Goal: Task Accomplishment & Management: Manage account settings

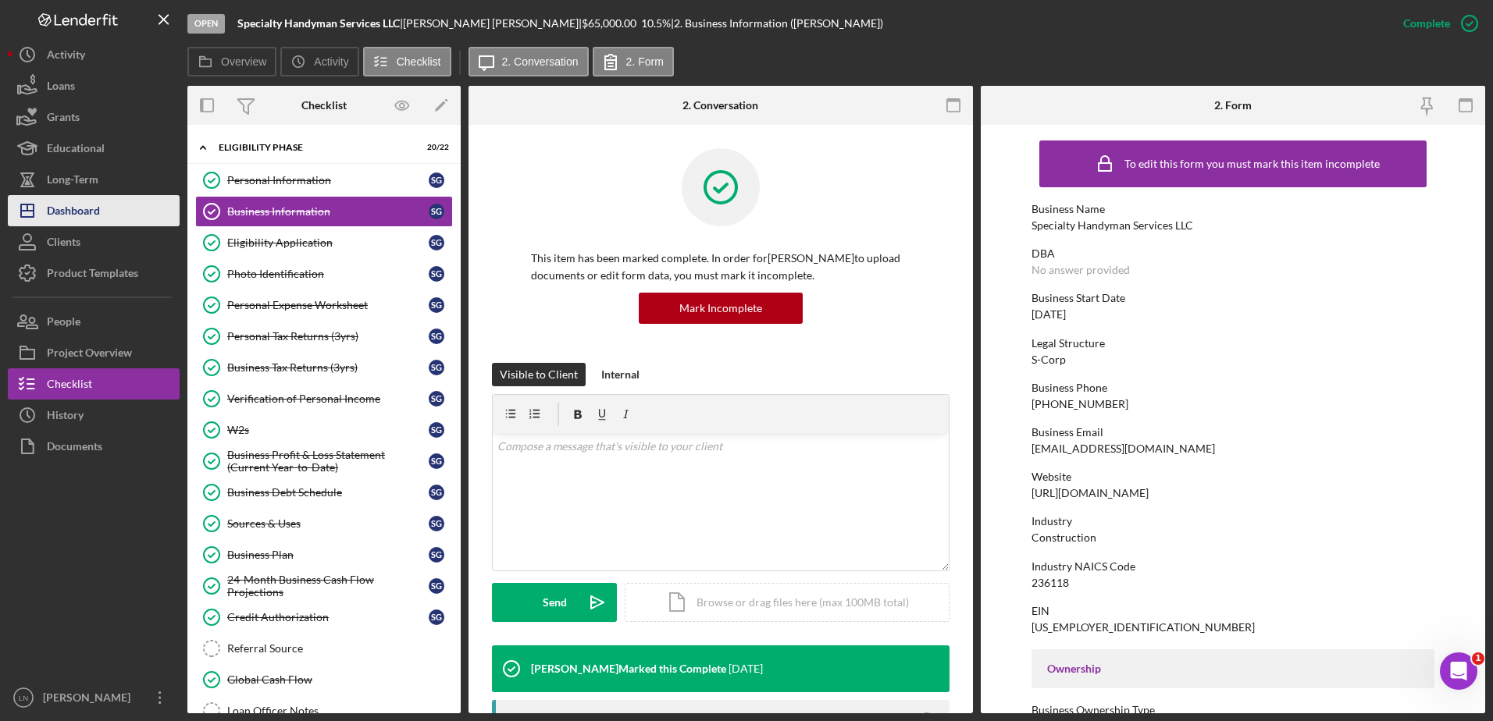
click at [119, 205] on button "Icon/Dashboard Dashboard" at bounding box center [94, 210] width 172 height 31
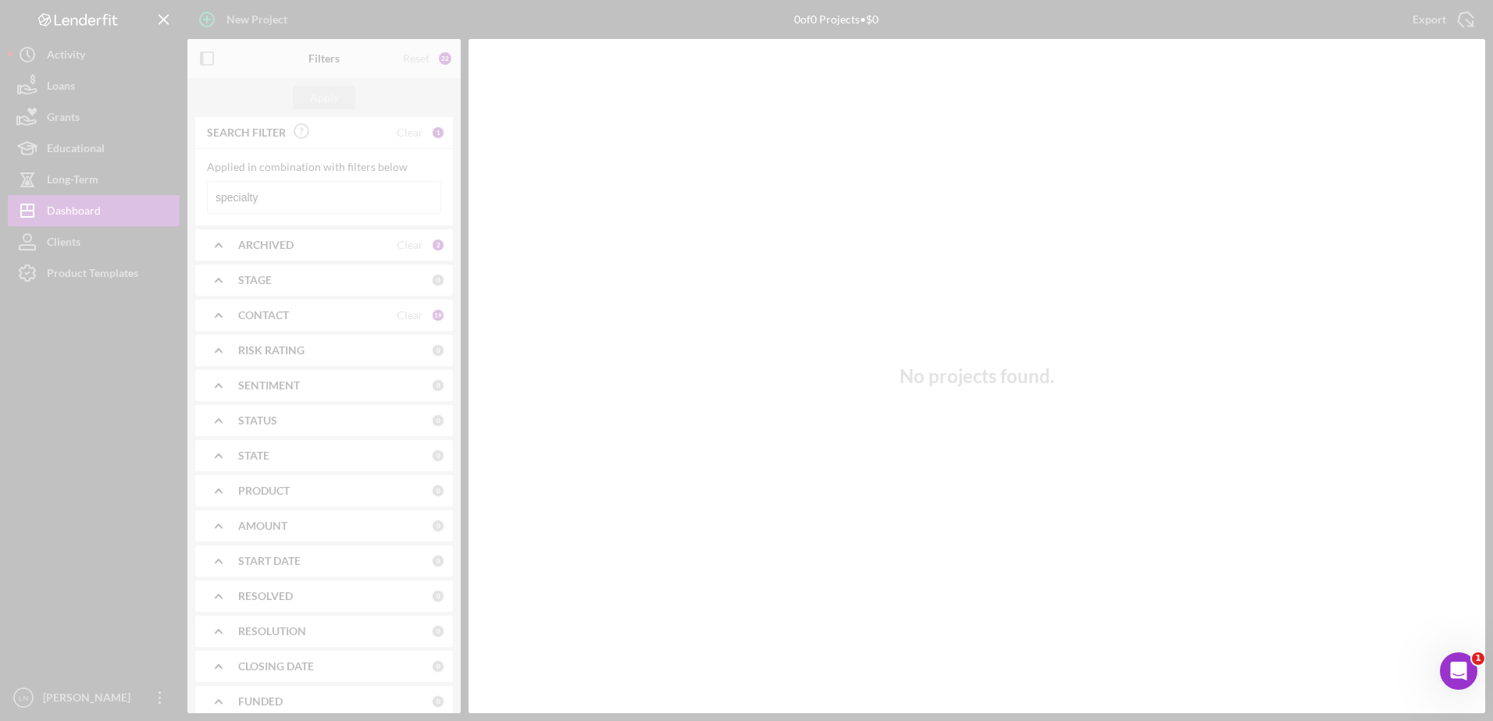
click at [320, 194] on div at bounding box center [746, 360] width 1493 height 721
click at [307, 198] on div at bounding box center [746, 360] width 1493 height 721
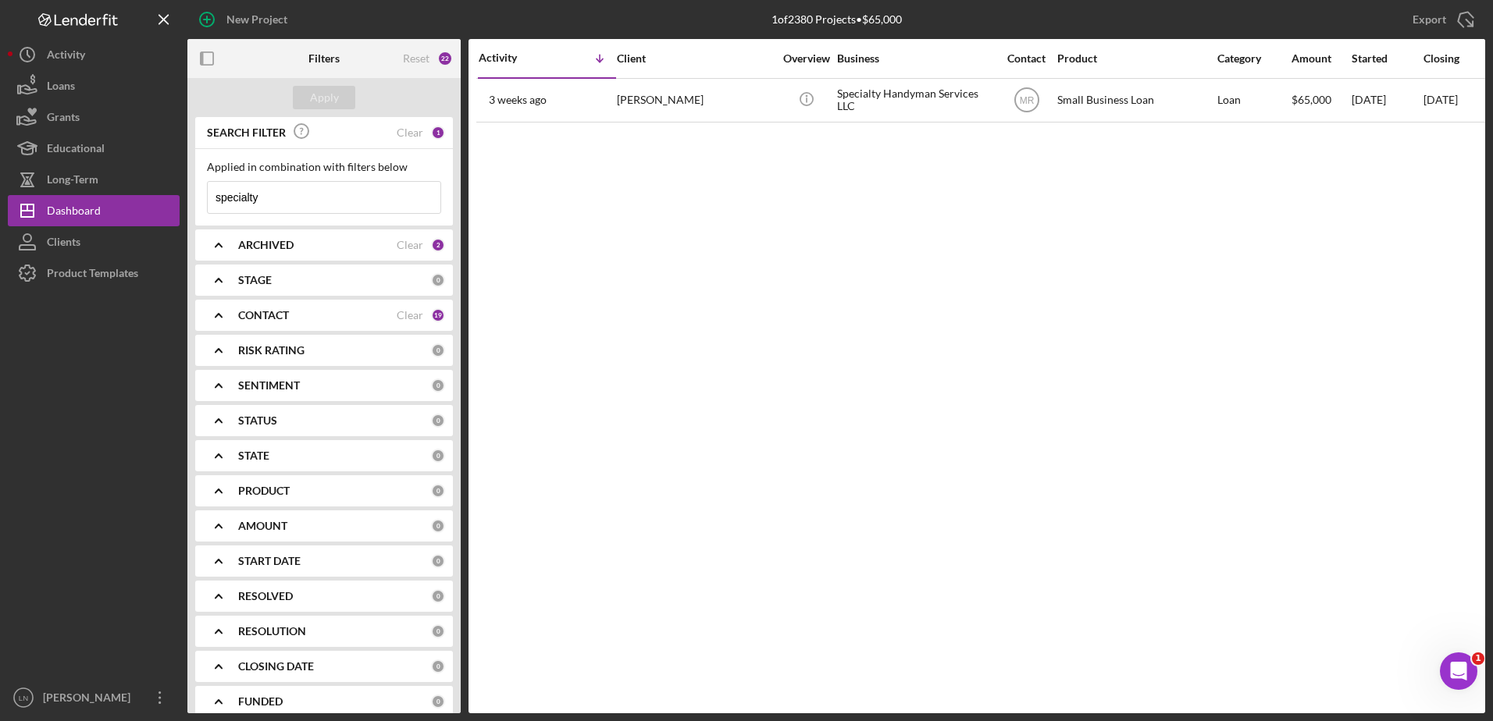
click at [279, 205] on input "specialty" at bounding box center [324, 197] width 233 height 31
drag, startPoint x: 294, startPoint y: 197, endPoint x: 206, endPoint y: 208, distance: 88.9
click at [206, 208] on div "Applied in combination with filters below specialty Icon/Menu Close" at bounding box center [324, 187] width 258 height 77
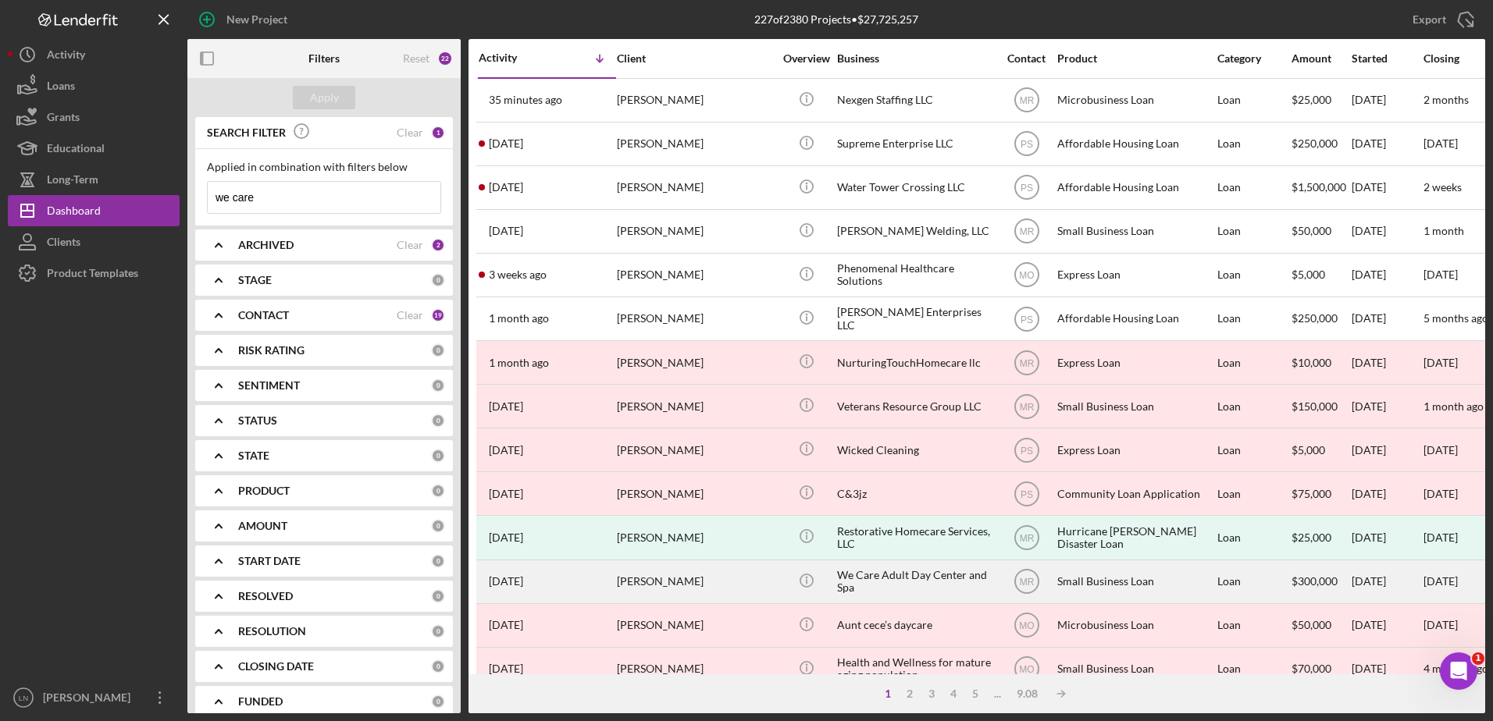
type input "we care"
click at [871, 585] on div "We Care Adult Day Center and Spa" at bounding box center [915, 581] width 156 height 41
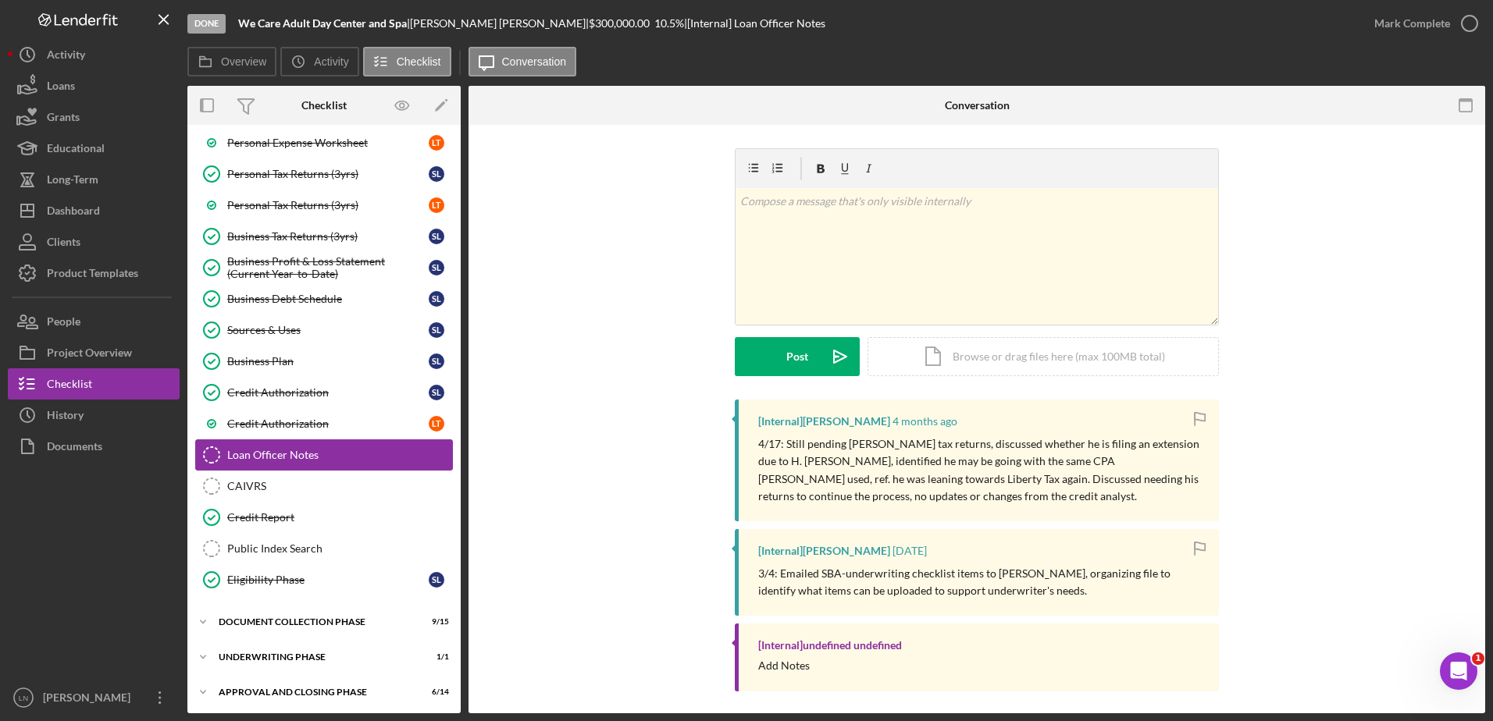
scroll to position [294, 0]
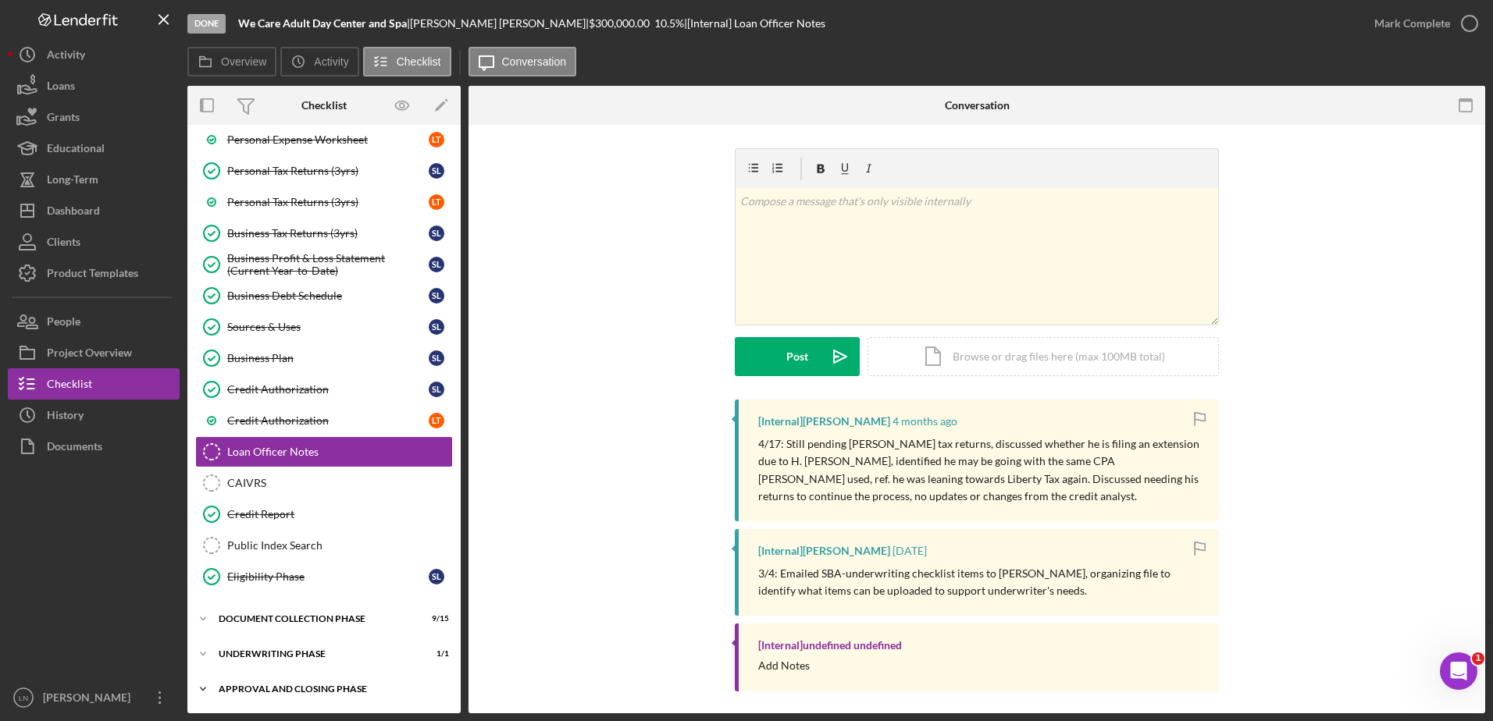
click at [280, 675] on div "Icon/Expander Approval and Closing Phase 6 / 14" at bounding box center [323, 689] width 273 height 31
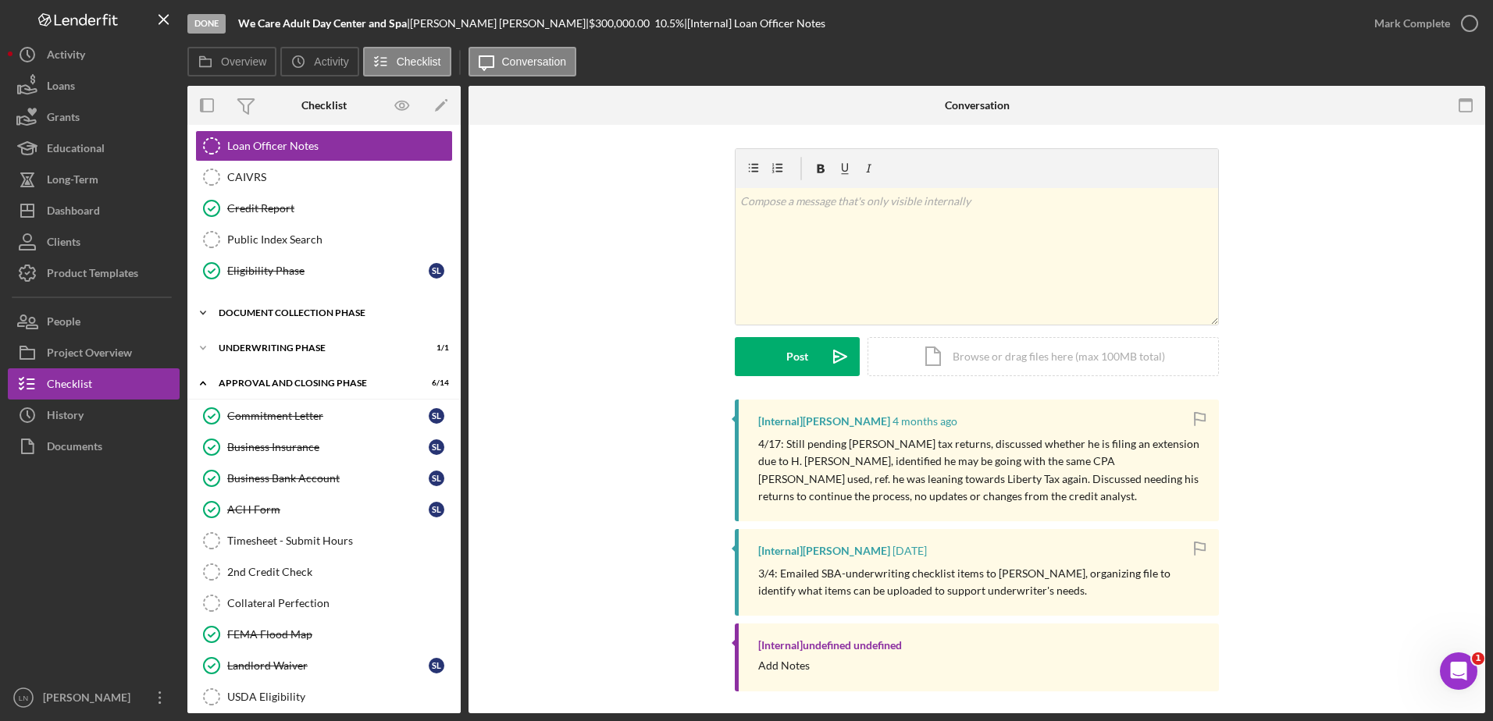
scroll to position [739, 0]
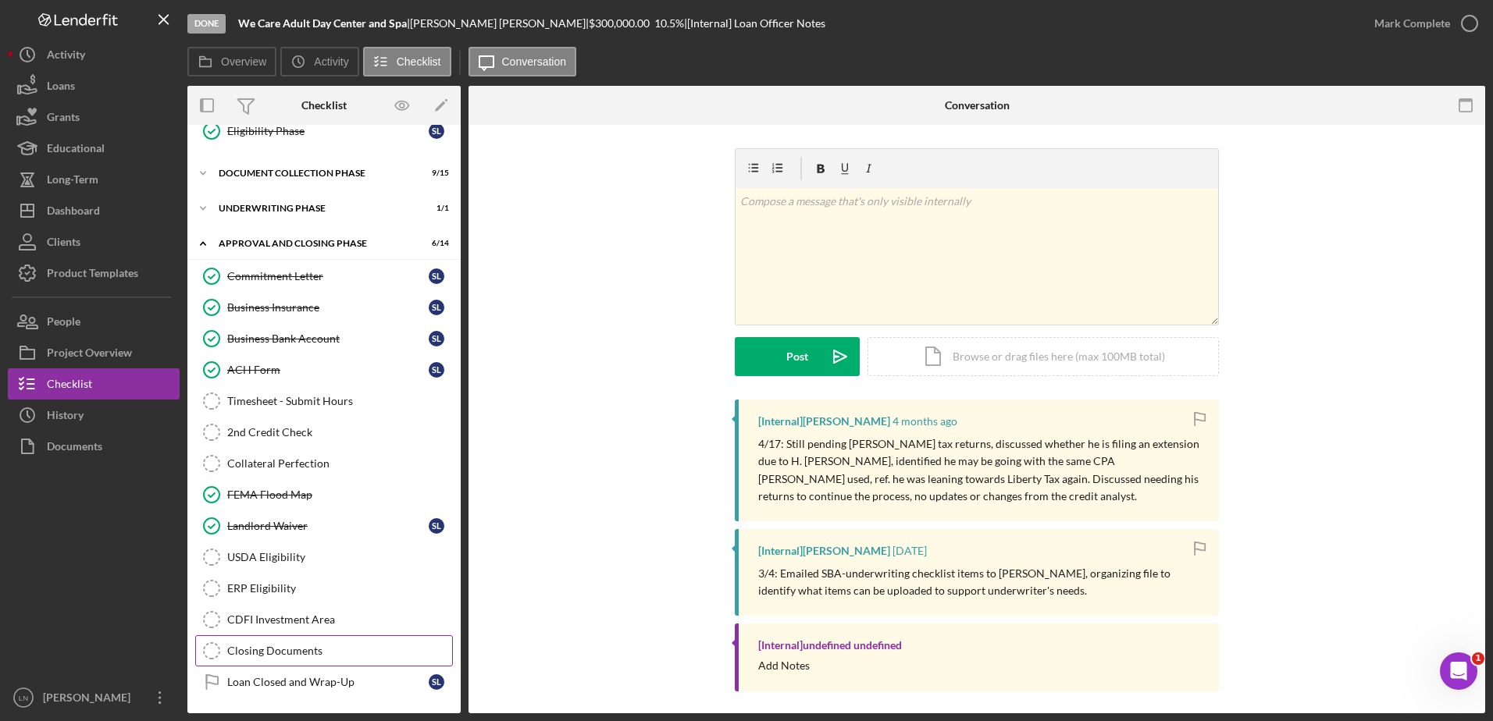
click at [314, 652] on div "Closing Documents" at bounding box center [339, 651] width 225 height 12
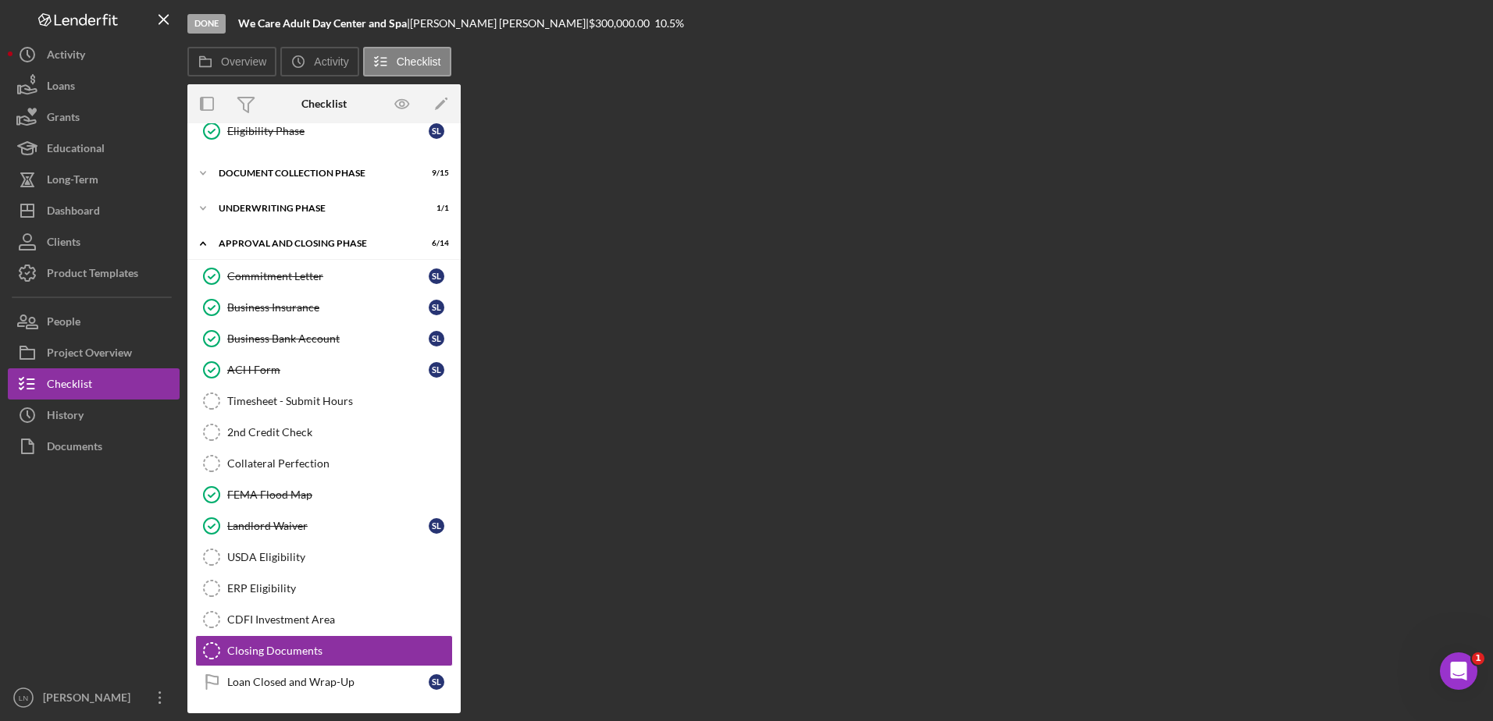
scroll to position [739, 0]
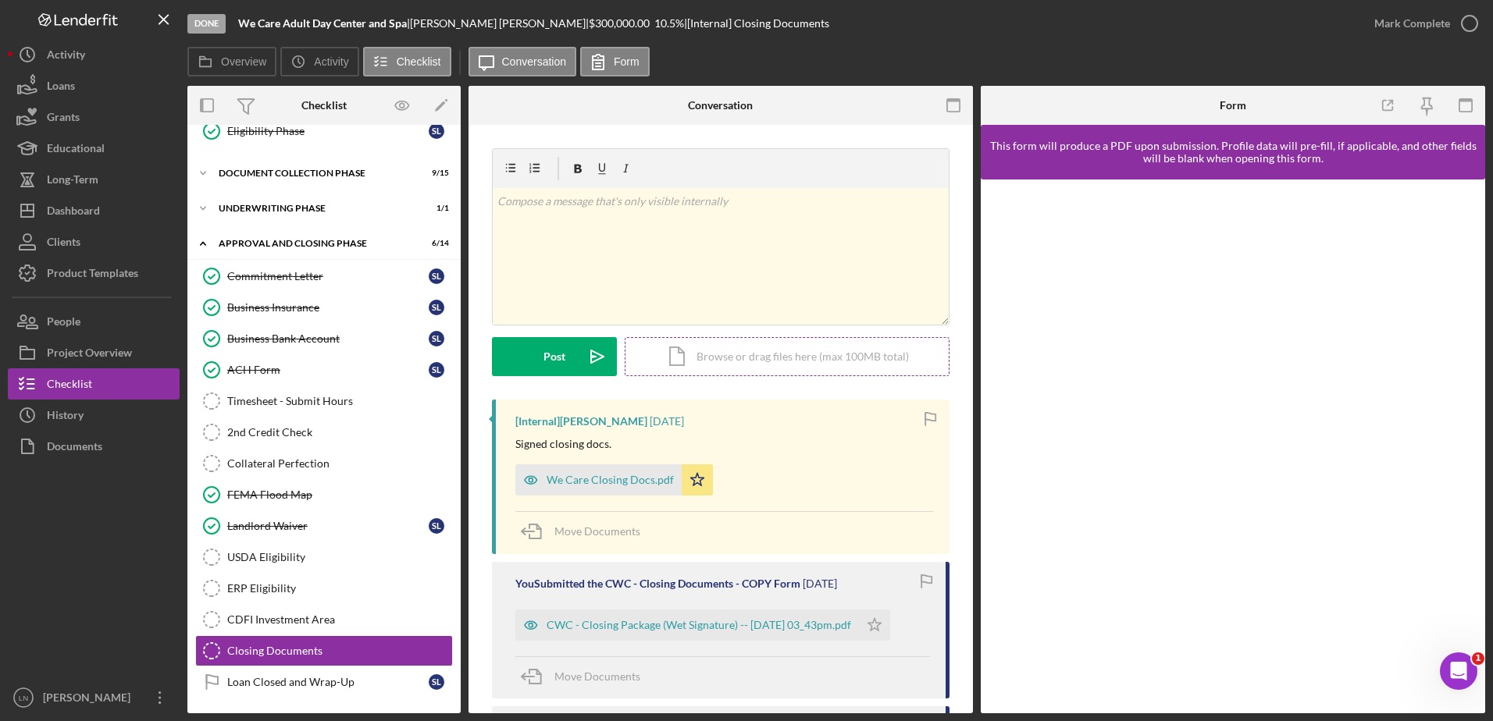
click at [714, 362] on div "Icon/Document Browse or drag files here (max 100MB total) Tap to choose files o…" at bounding box center [787, 356] width 325 height 39
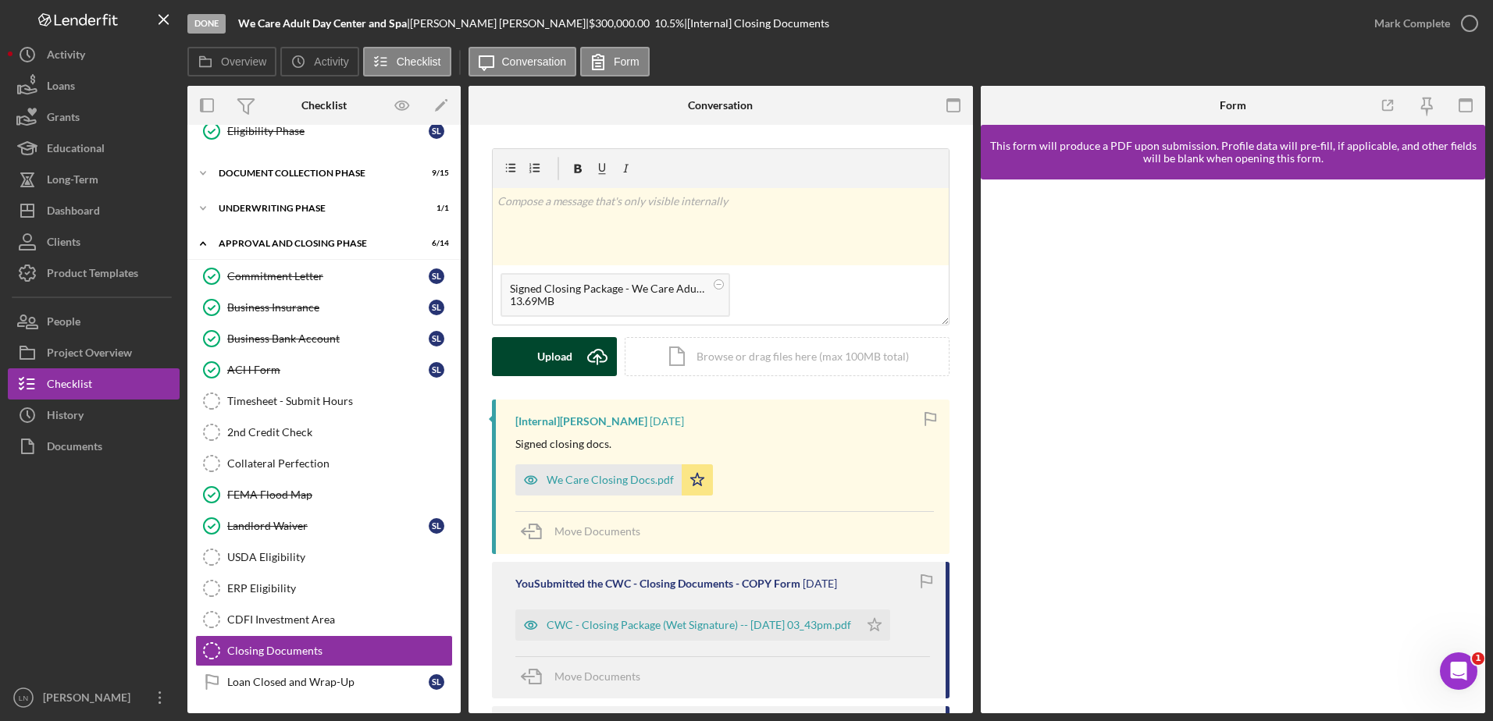
click at [562, 362] on div "Upload" at bounding box center [554, 356] width 35 height 39
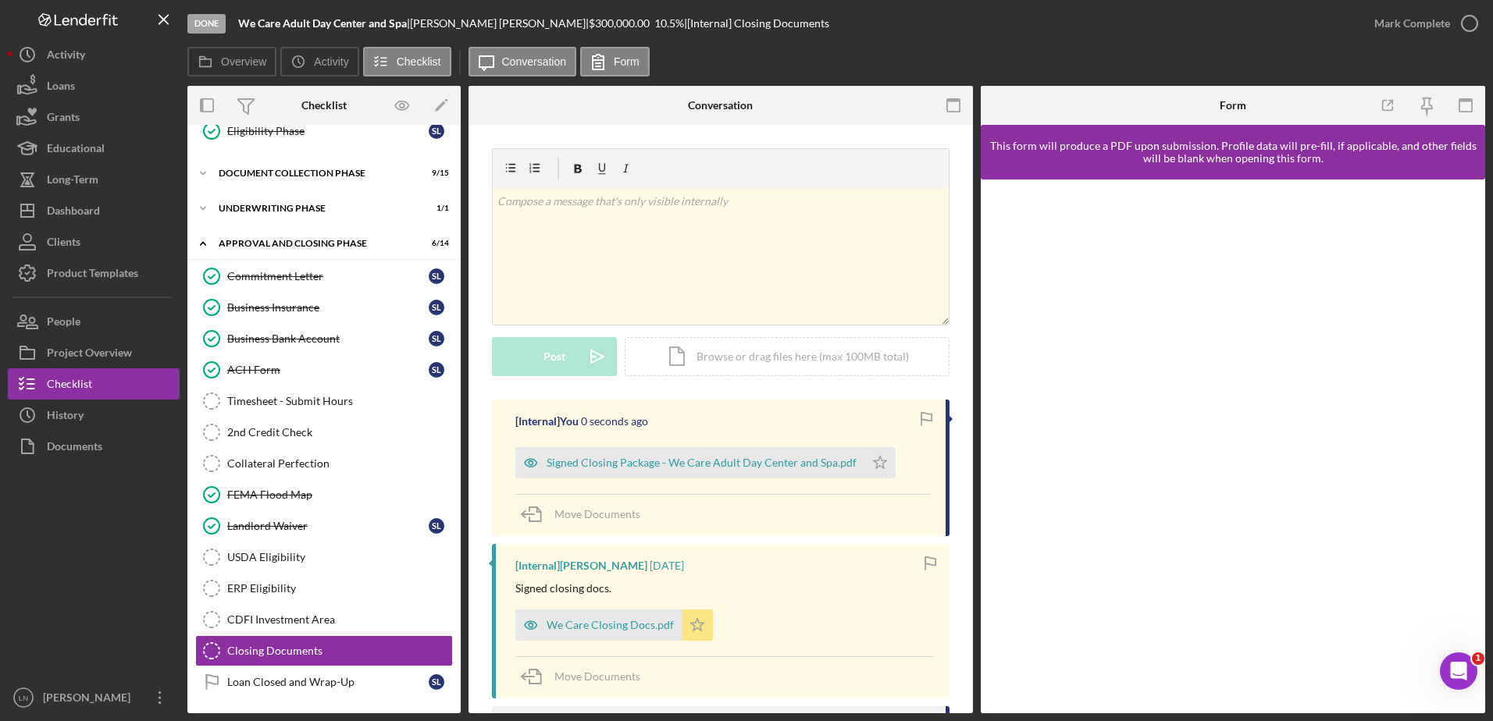
click at [693, 624] on icon "Icon/Star" at bounding box center [697, 625] width 31 height 31
click at [876, 465] on icon "Icon/Star" at bounding box center [879, 462] width 31 height 31
click at [1474, 23] on icon "button" at bounding box center [1469, 23] width 39 height 39
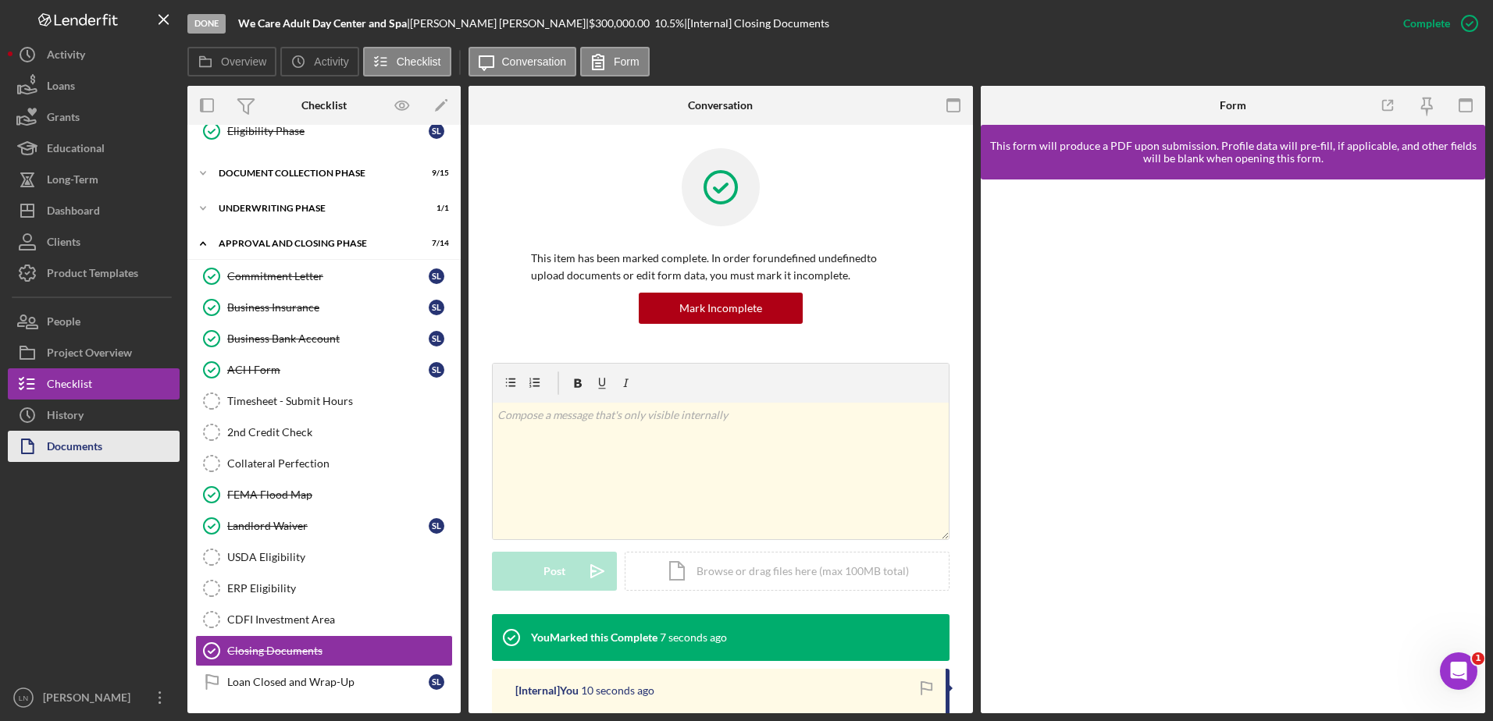
click at [94, 441] on div "Documents" at bounding box center [74, 448] width 55 height 35
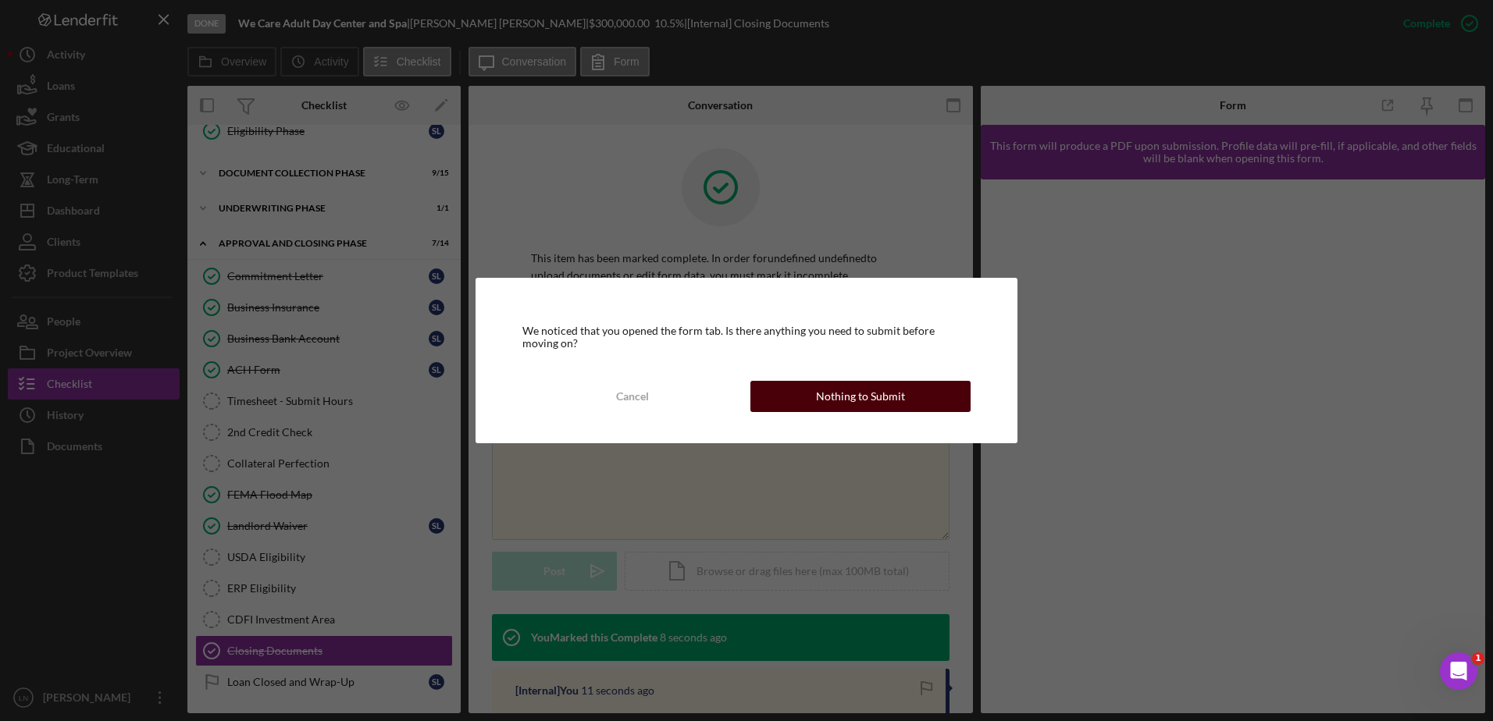
click at [846, 402] on div "Nothing to Submit" at bounding box center [860, 396] width 89 height 31
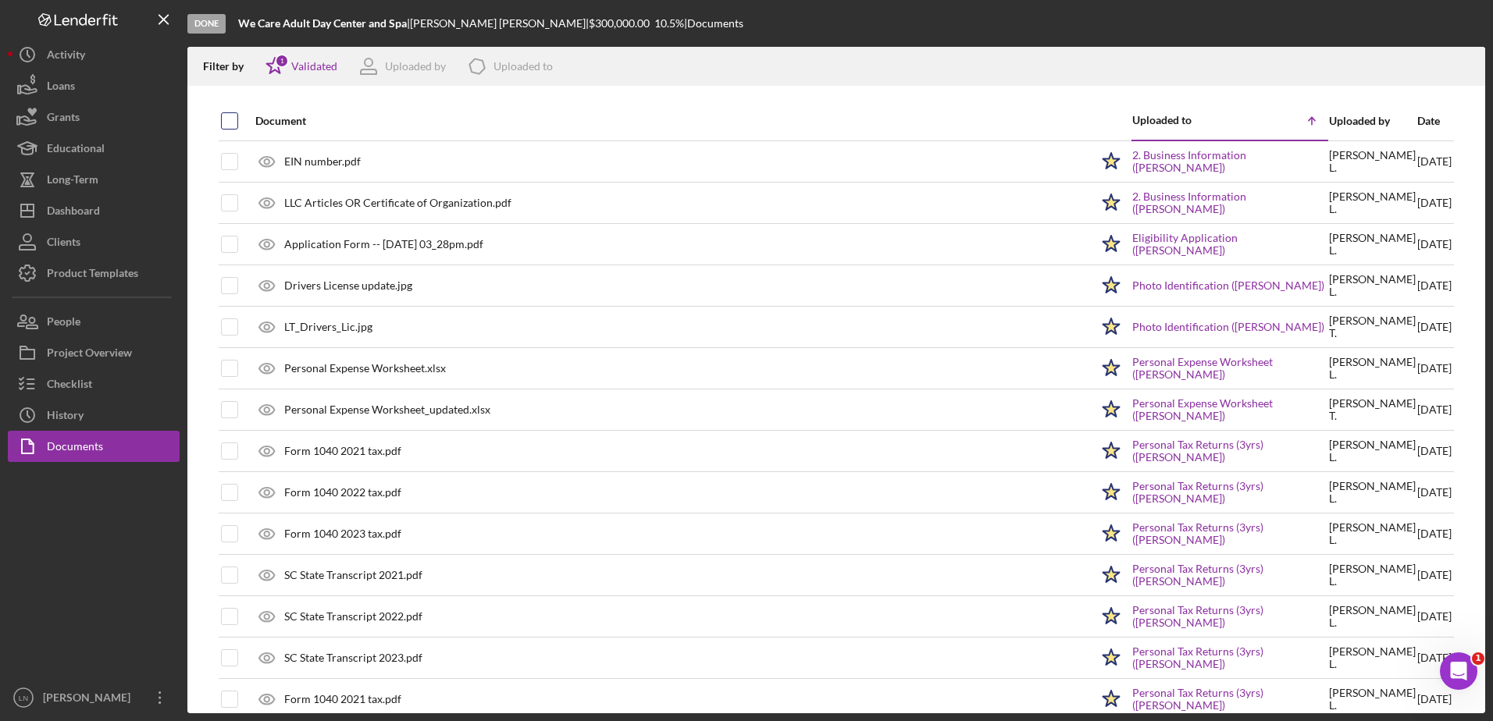
click at [234, 119] on input "checkbox" at bounding box center [230, 121] width 16 height 16
checkbox input "true"
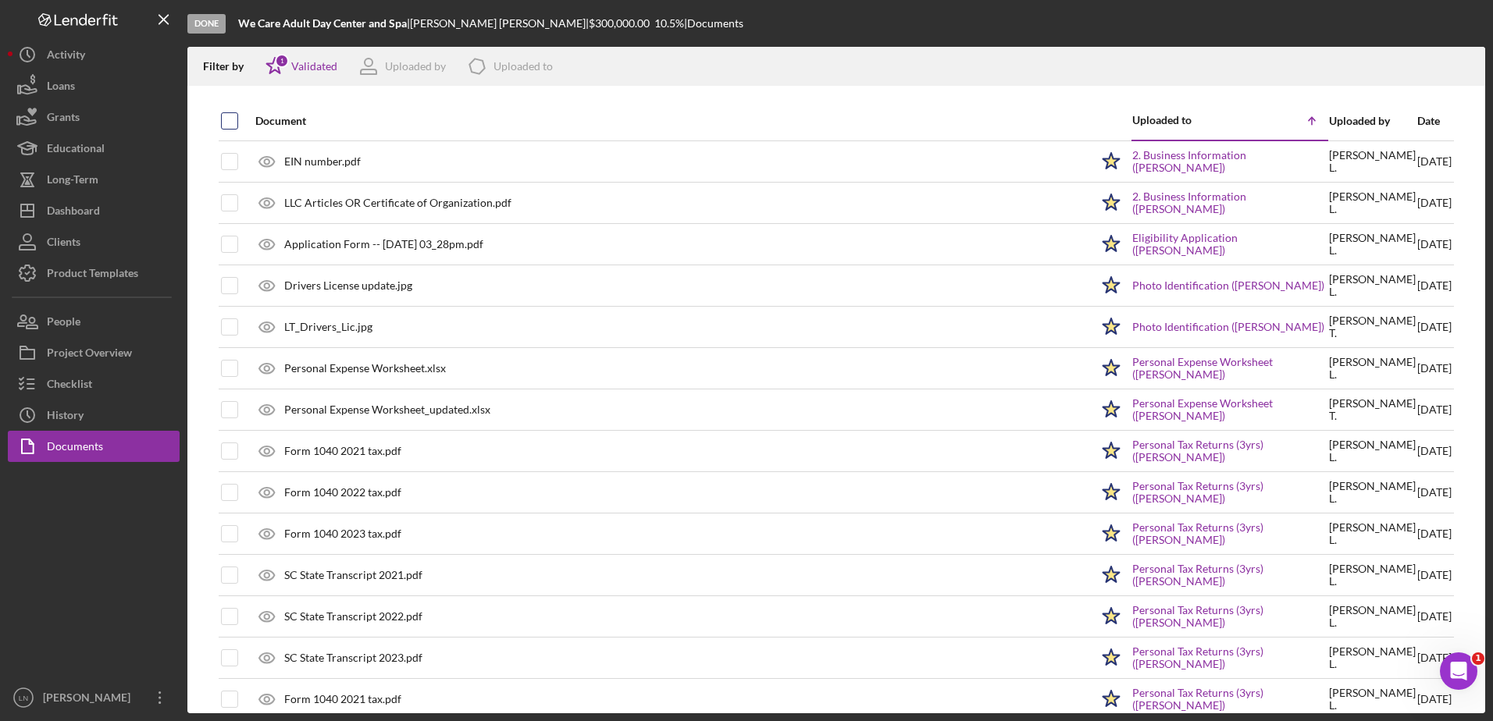
checkbox input "true"
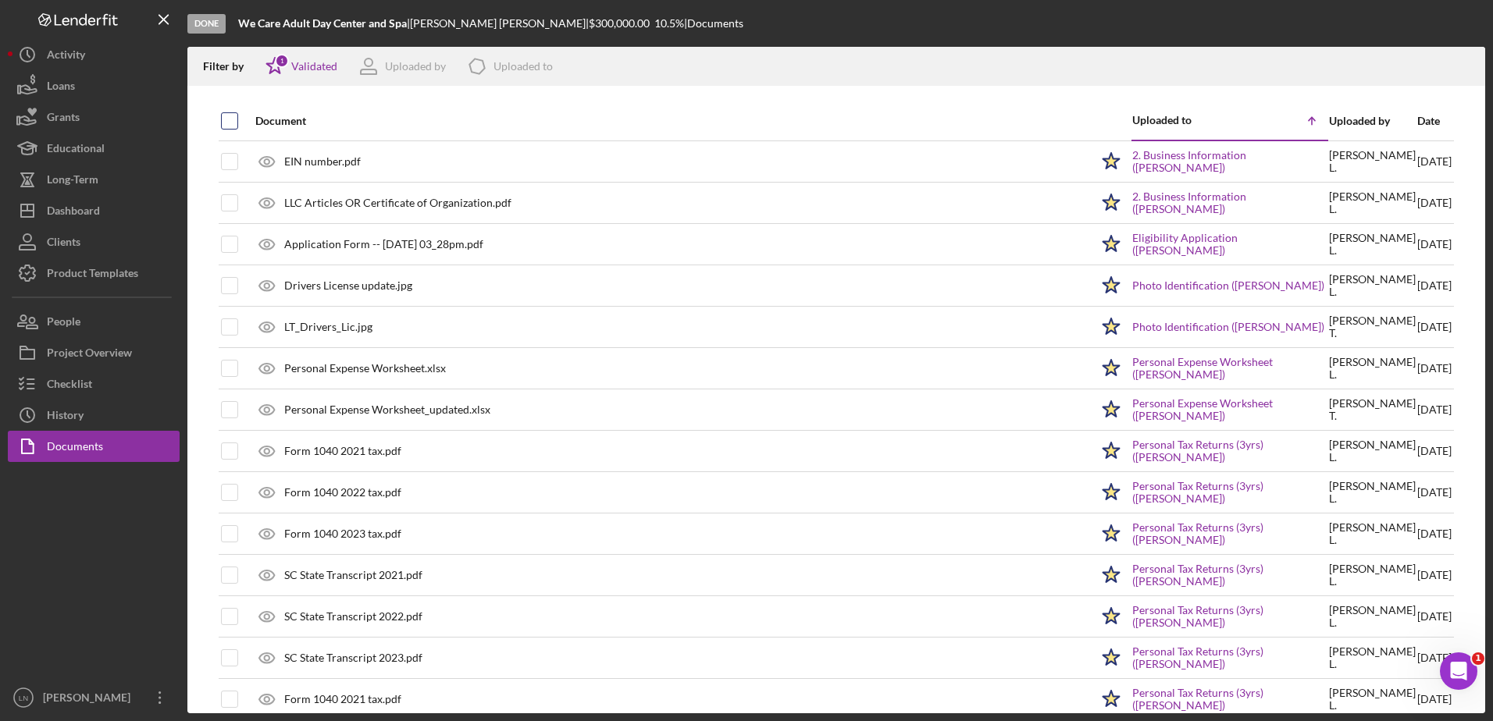
checkbox input "true"
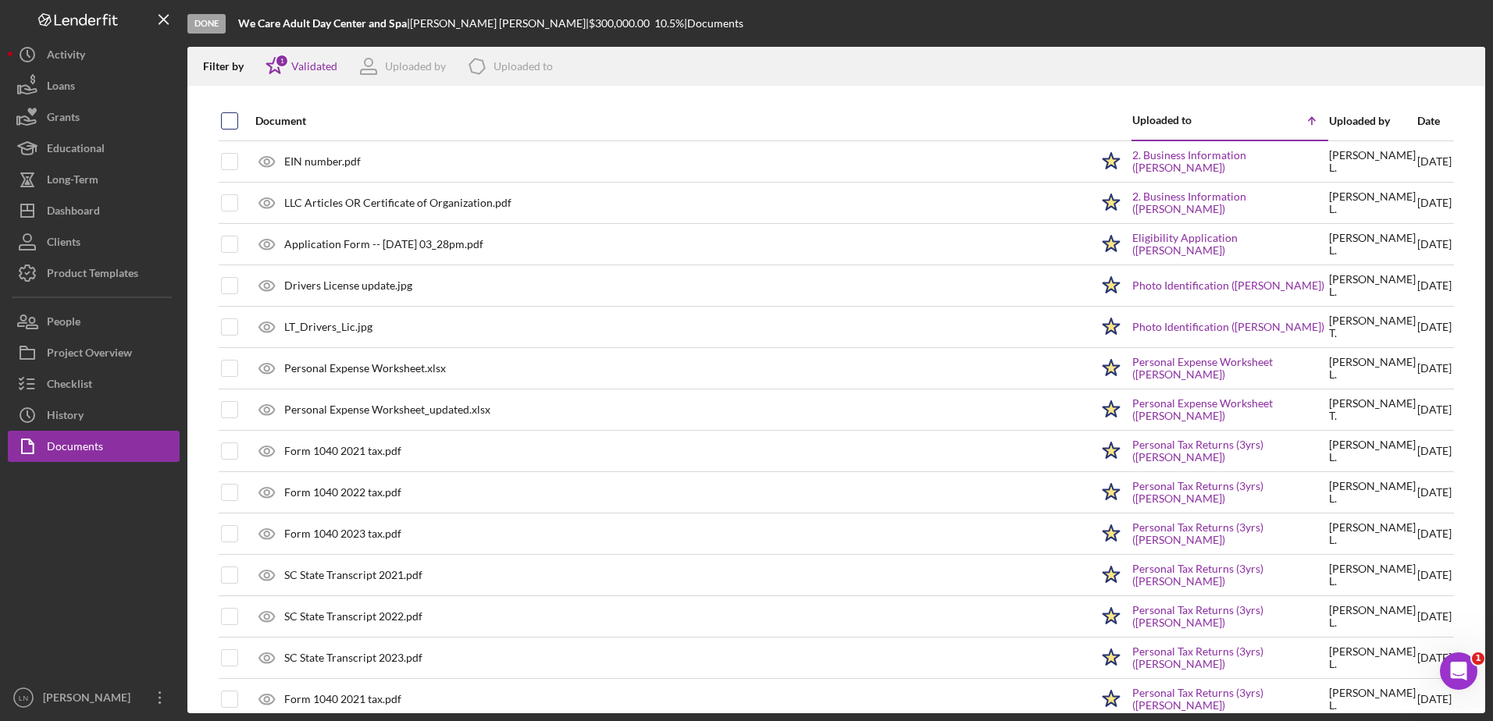
checkbox input "true"
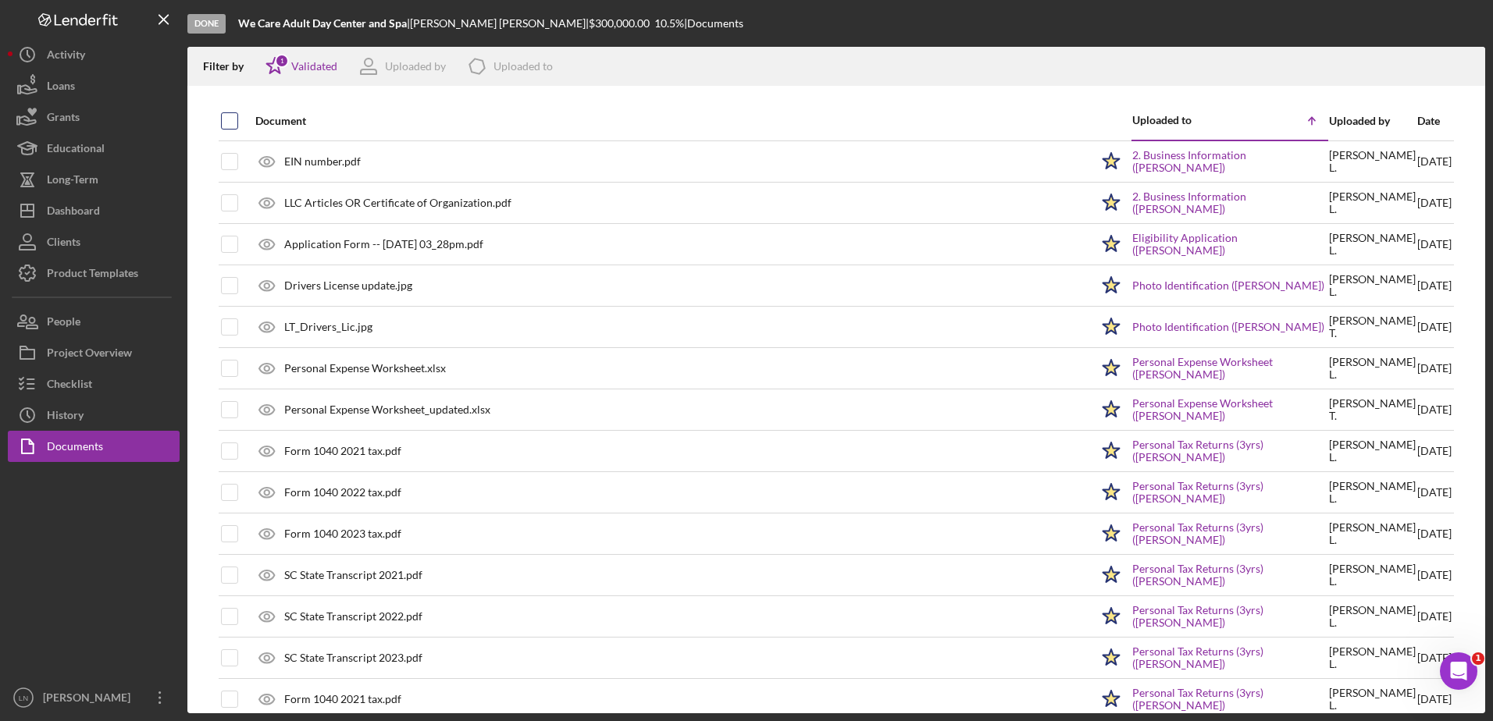
checkbox input "true"
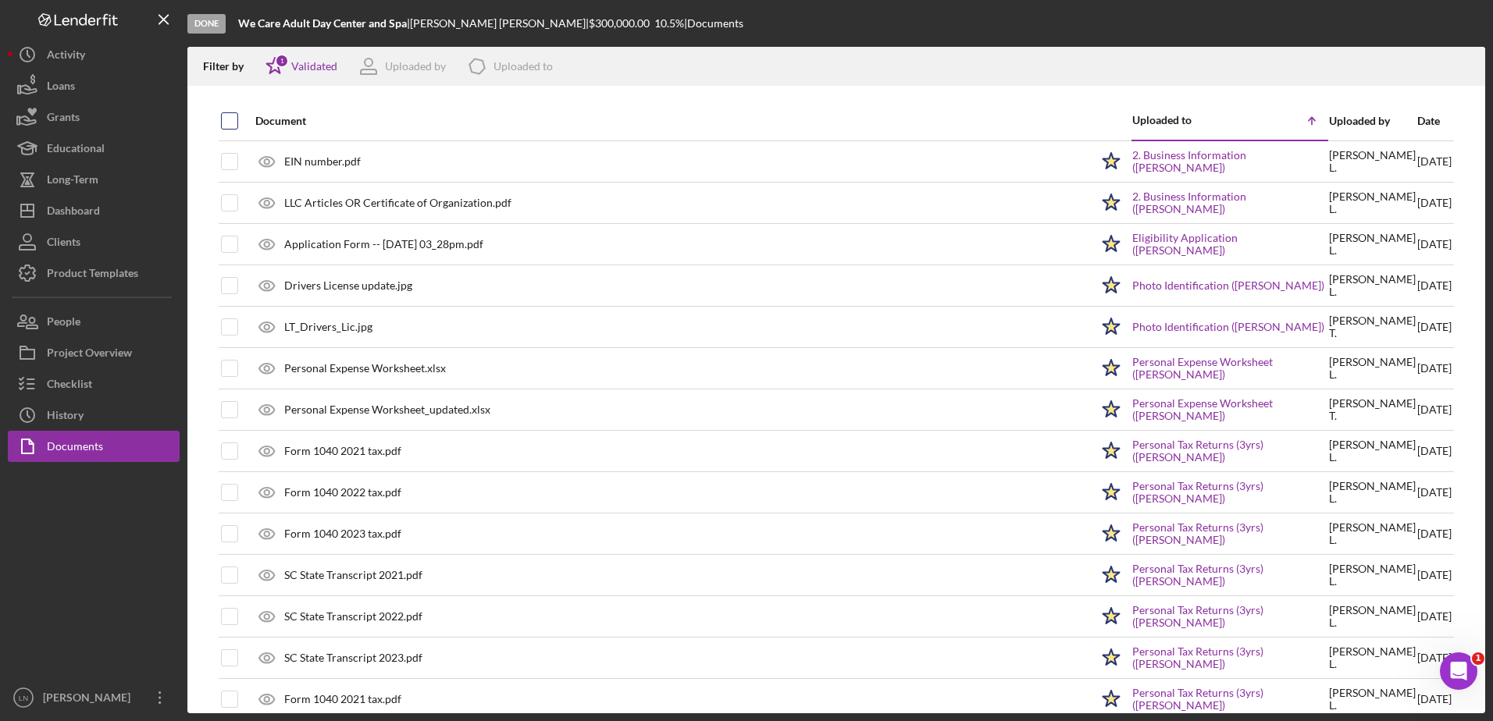
checkbox input "true"
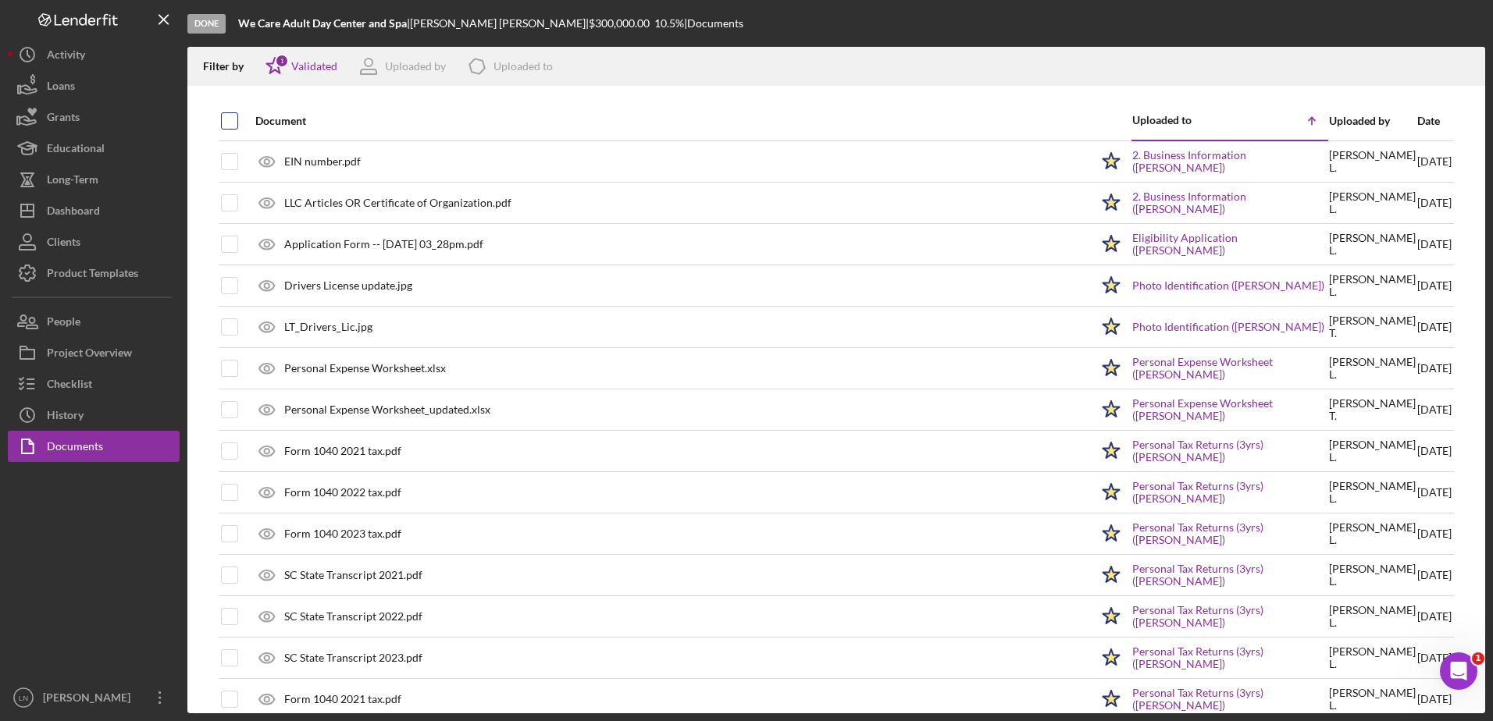
checkbox input "true"
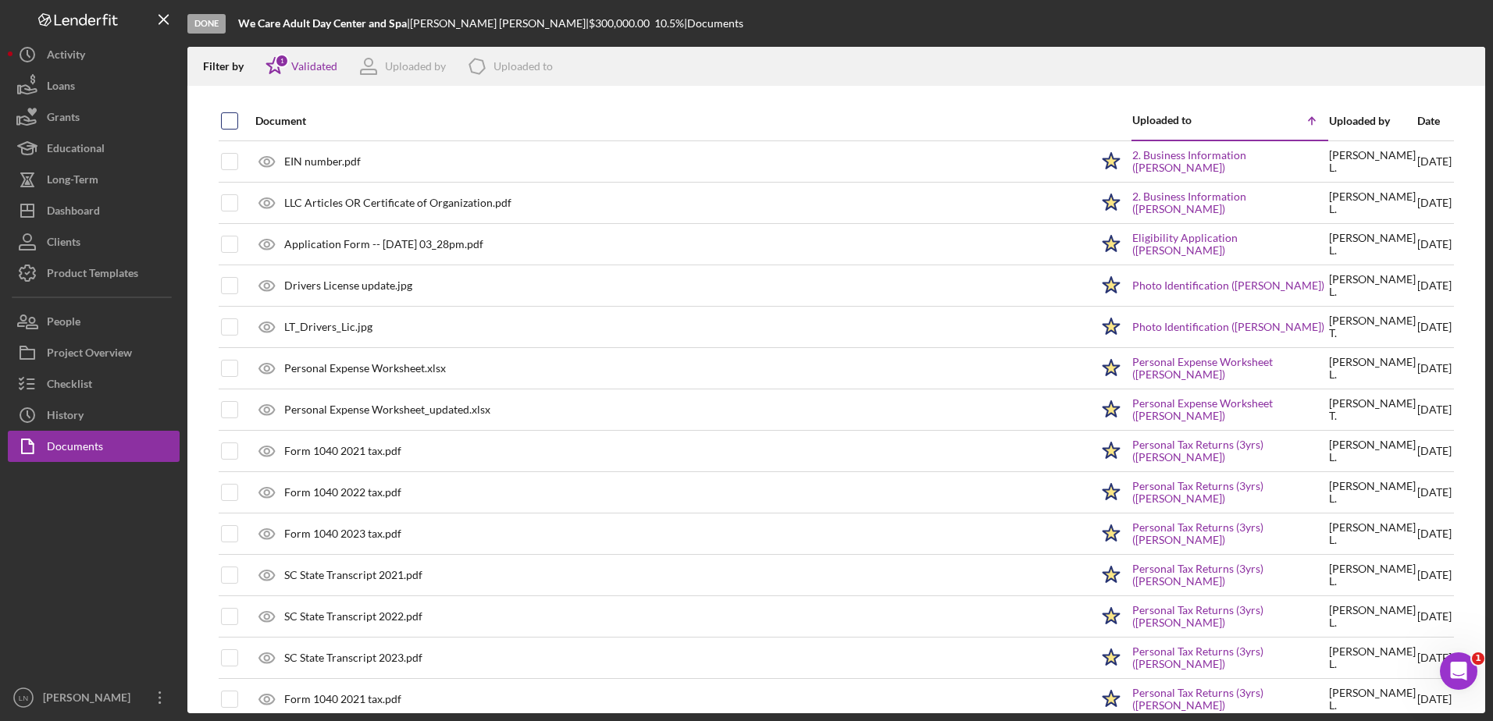
checkbox input "true"
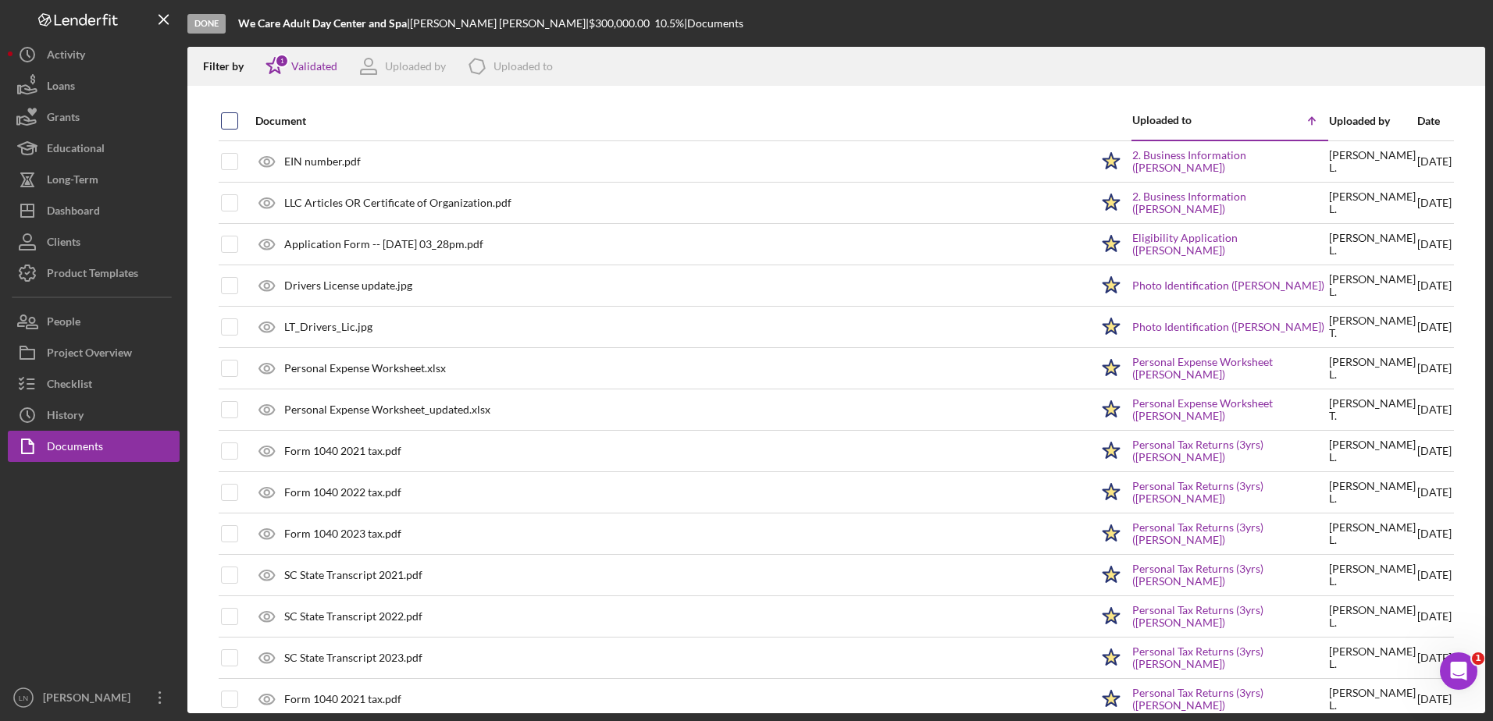
checkbox input "true"
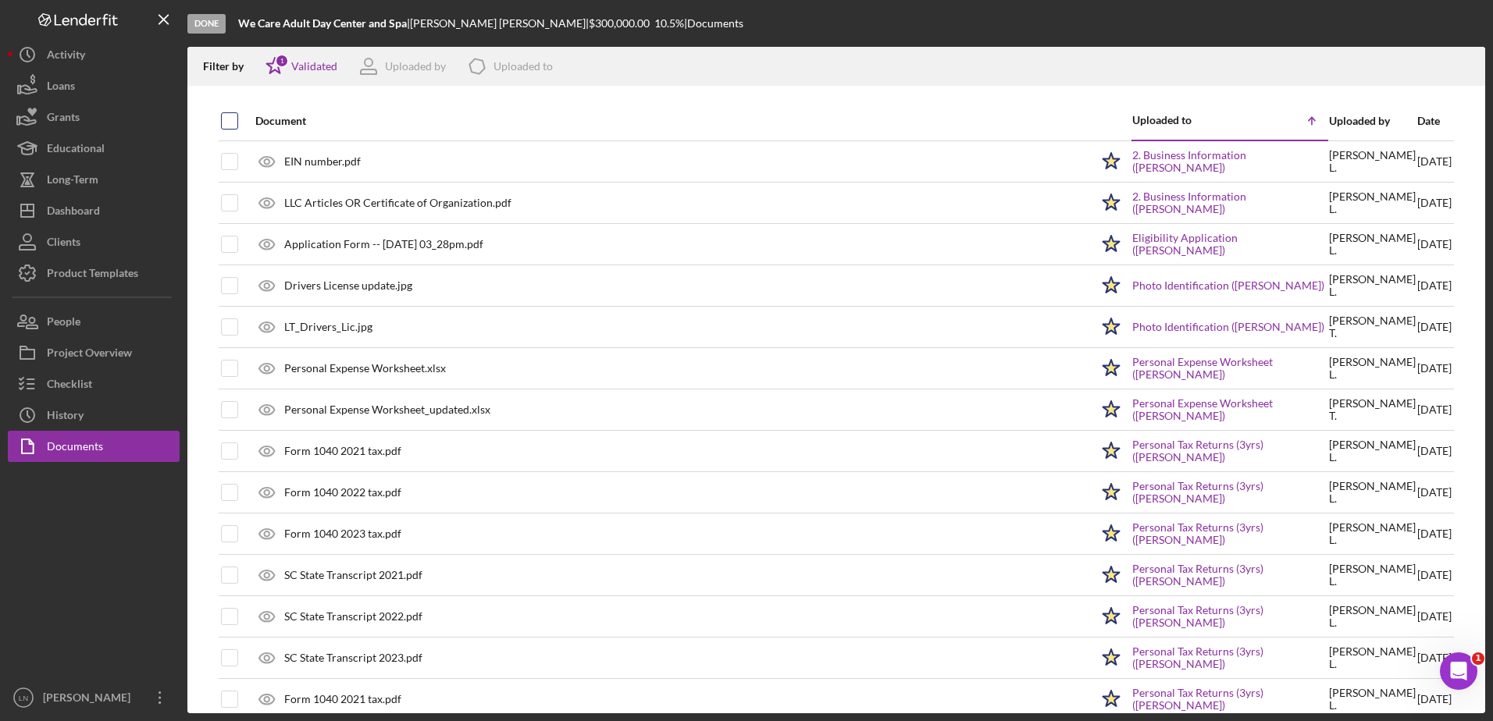
checkbox input "true"
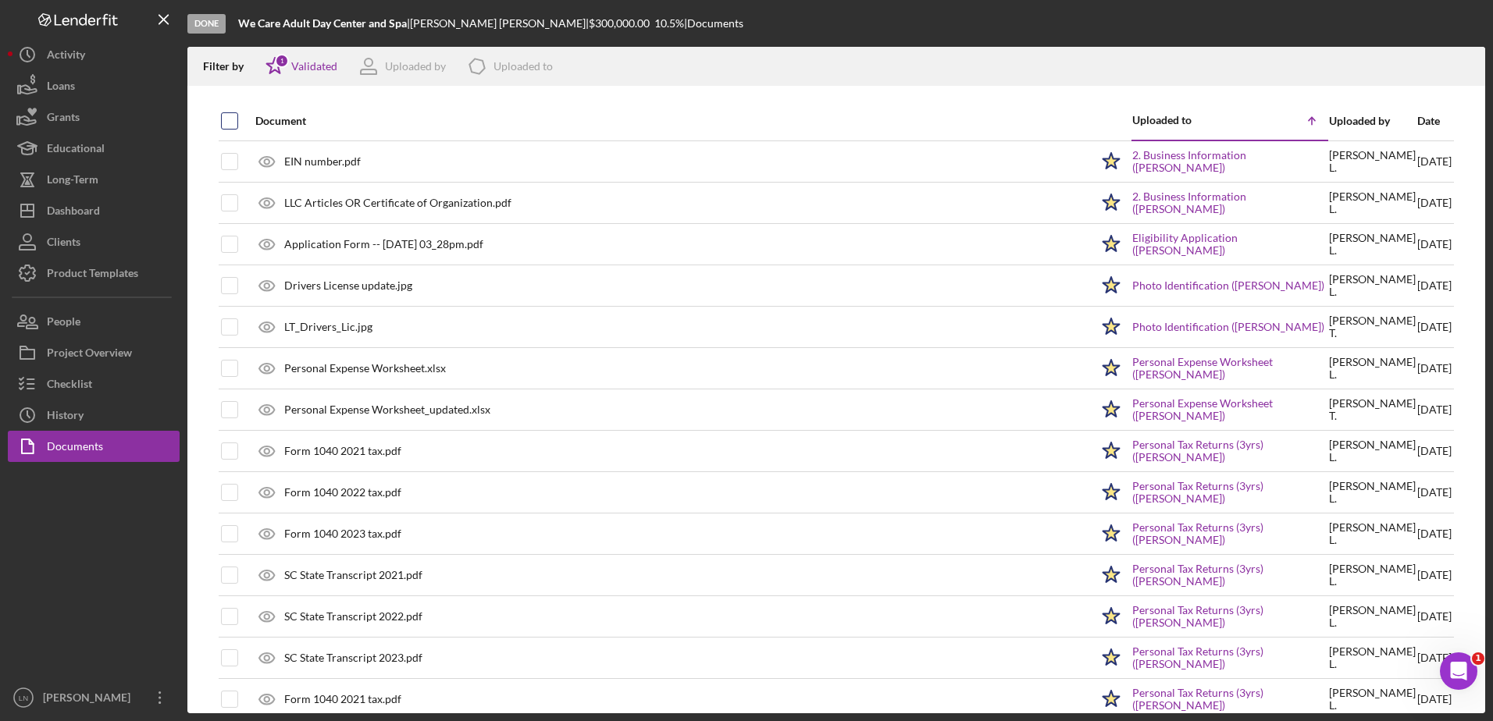
checkbox input "true"
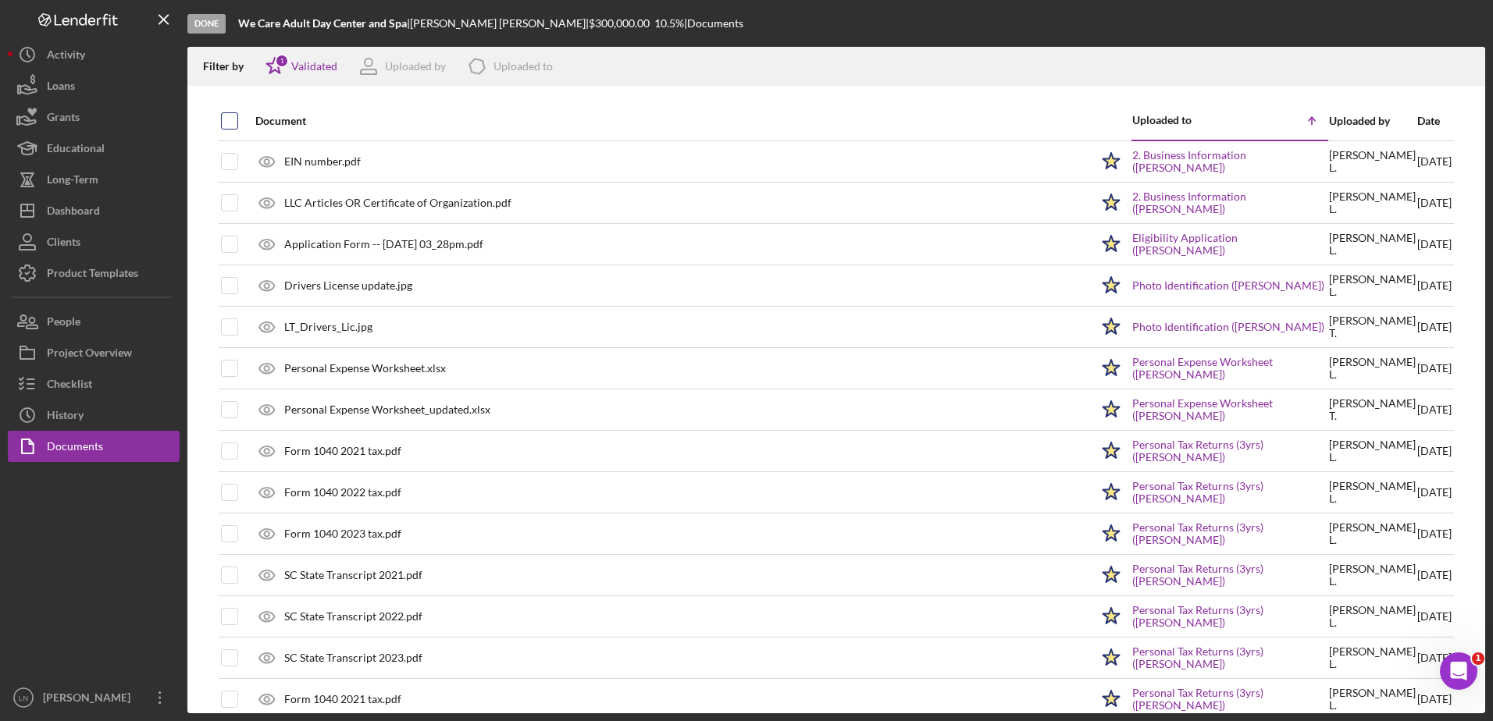
checkbox input "true"
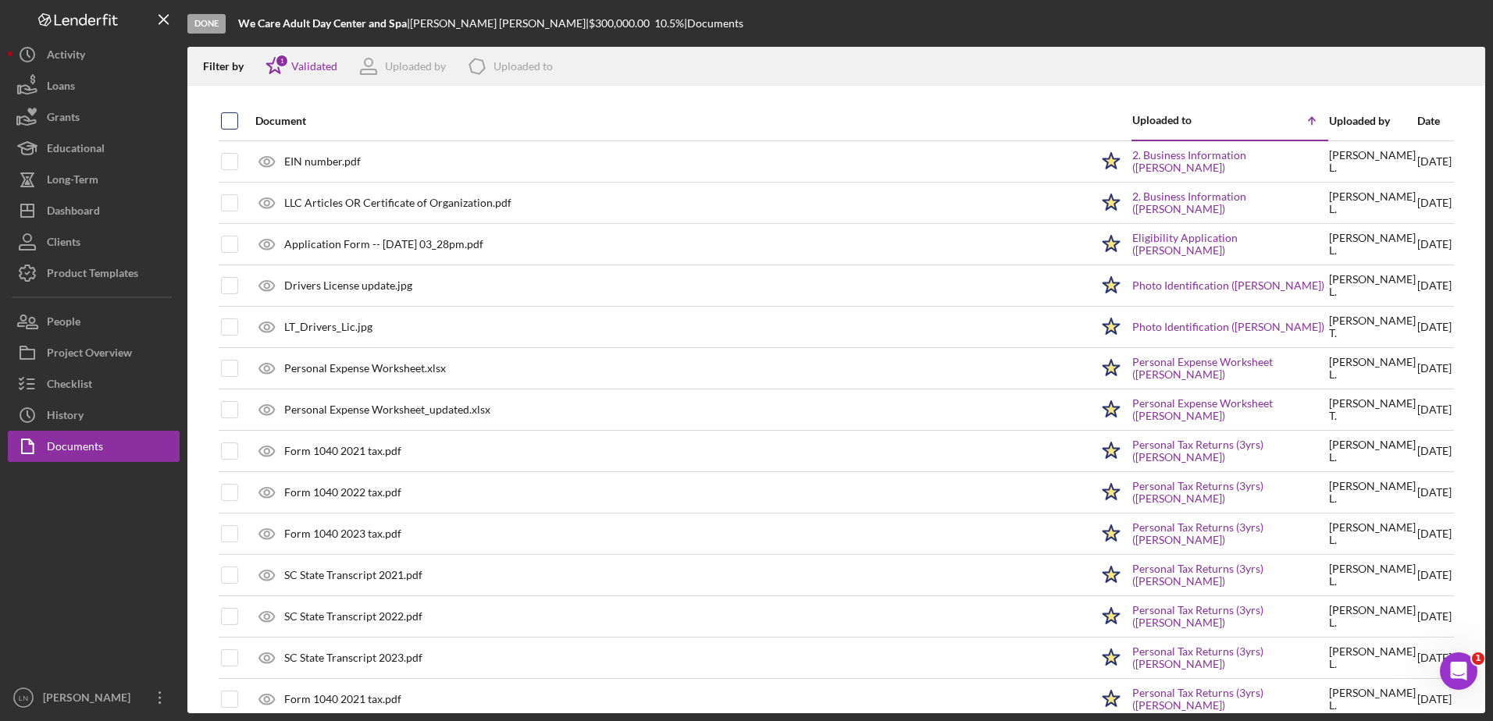
checkbox input "true"
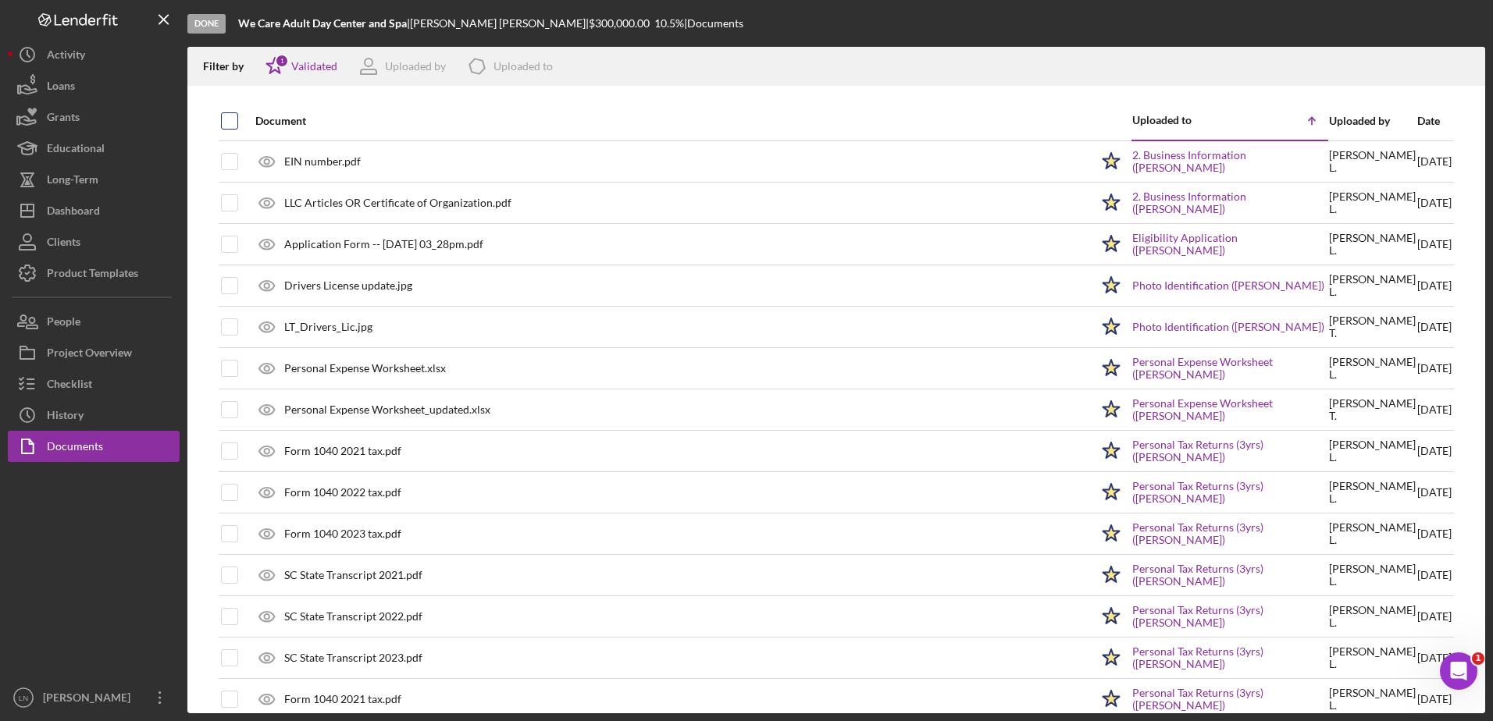
checkbox input "true"
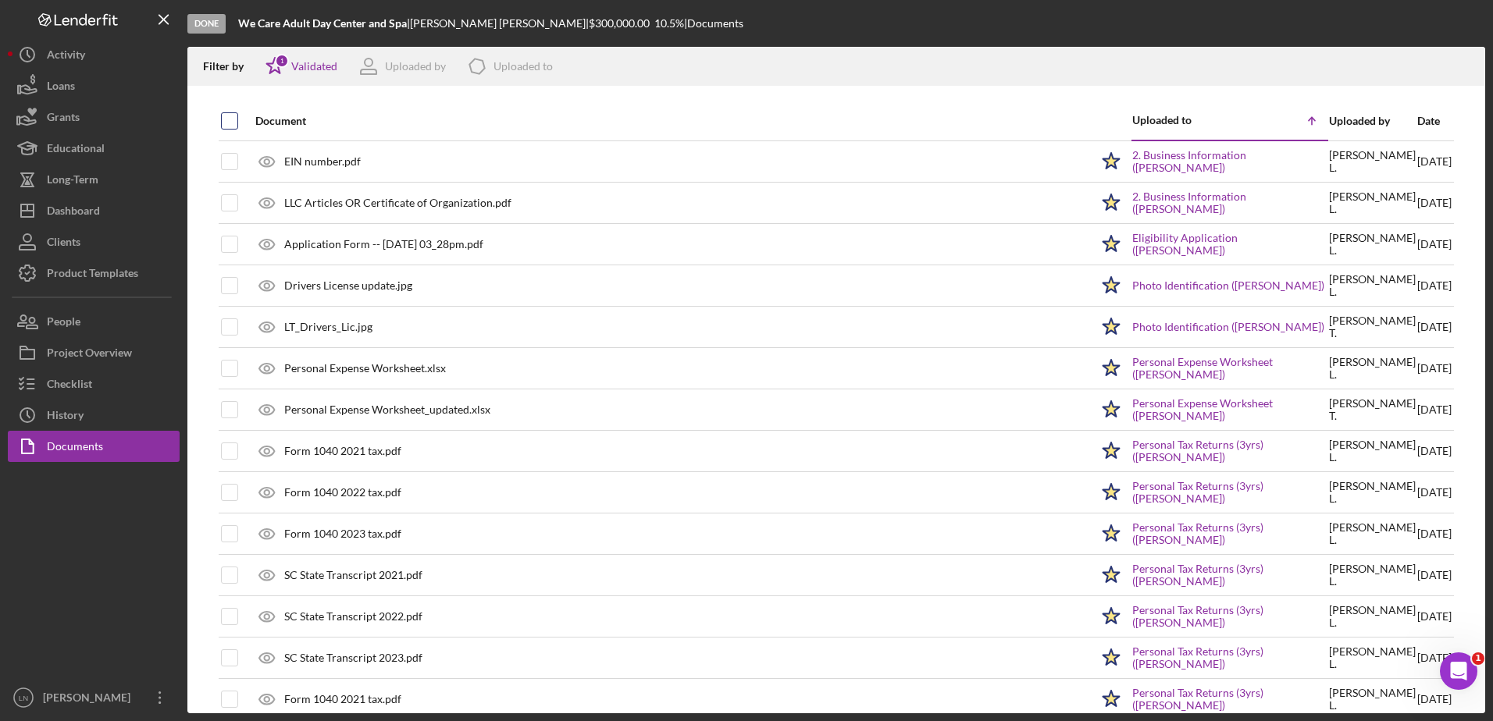
checkbox input "true"
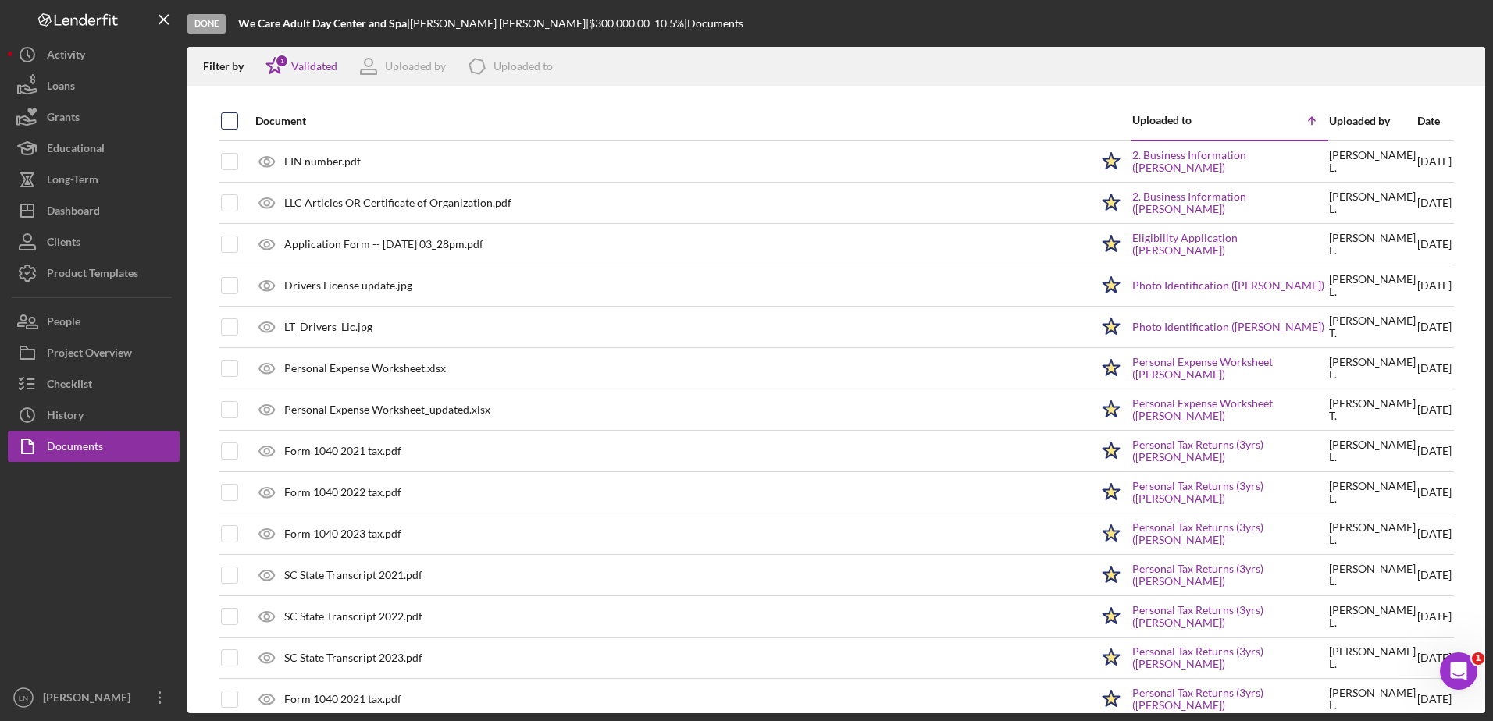
checkbox input "true"
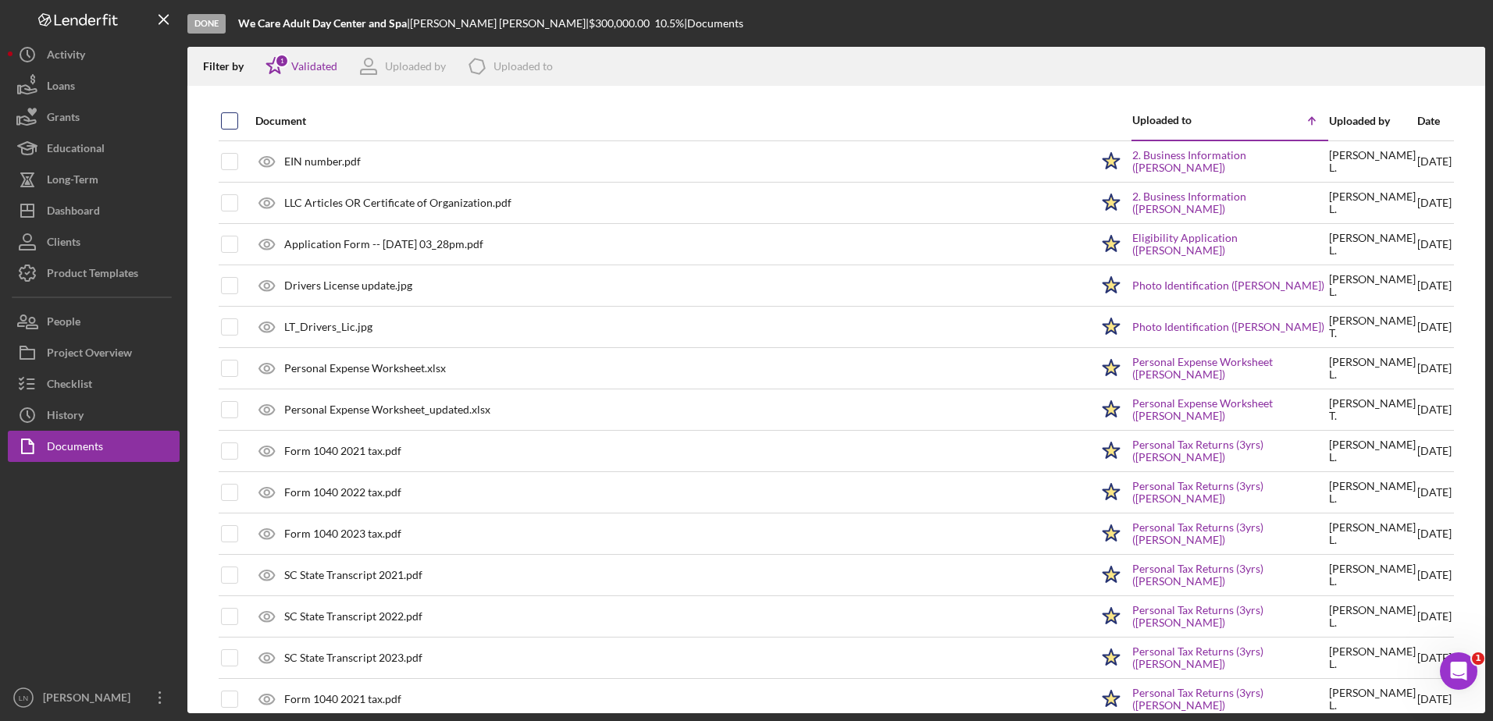
checkbox input "true"
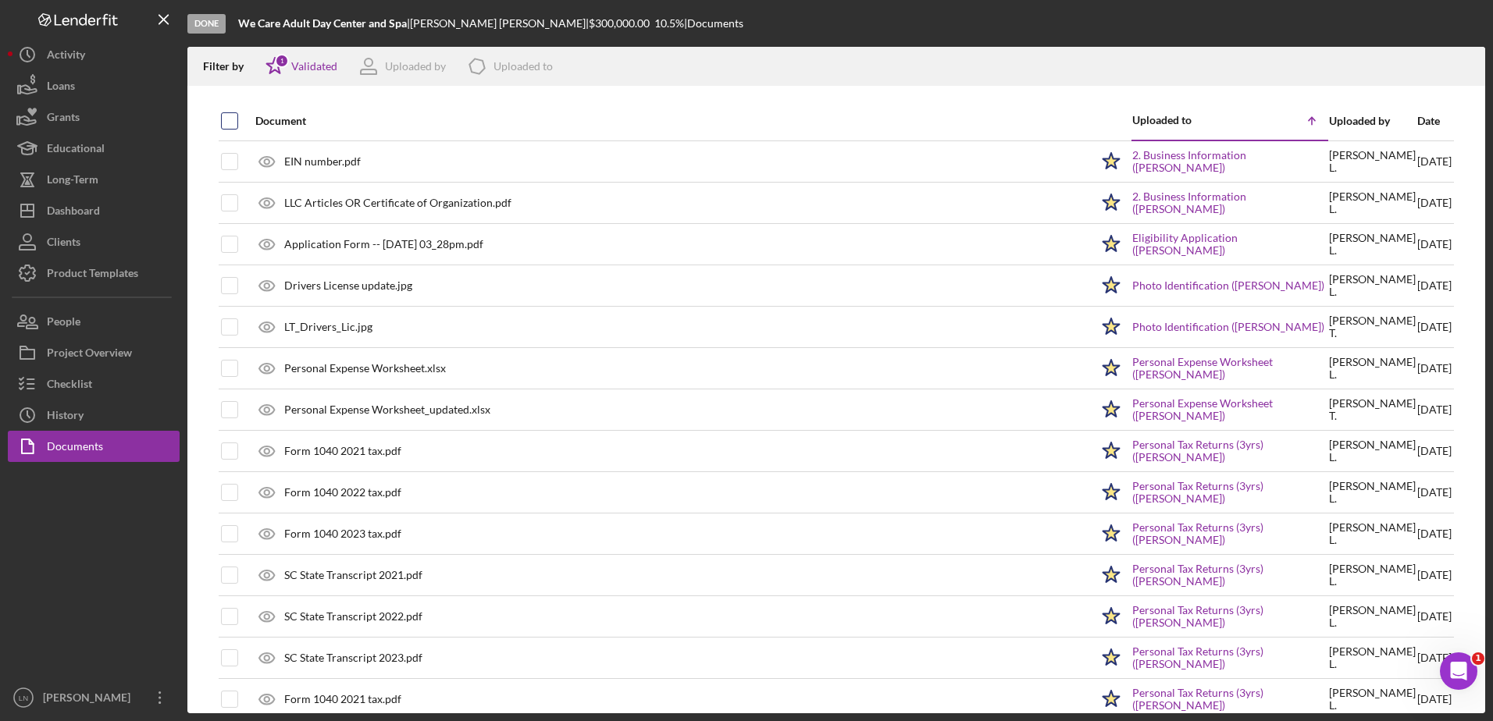
checkbox input "true"
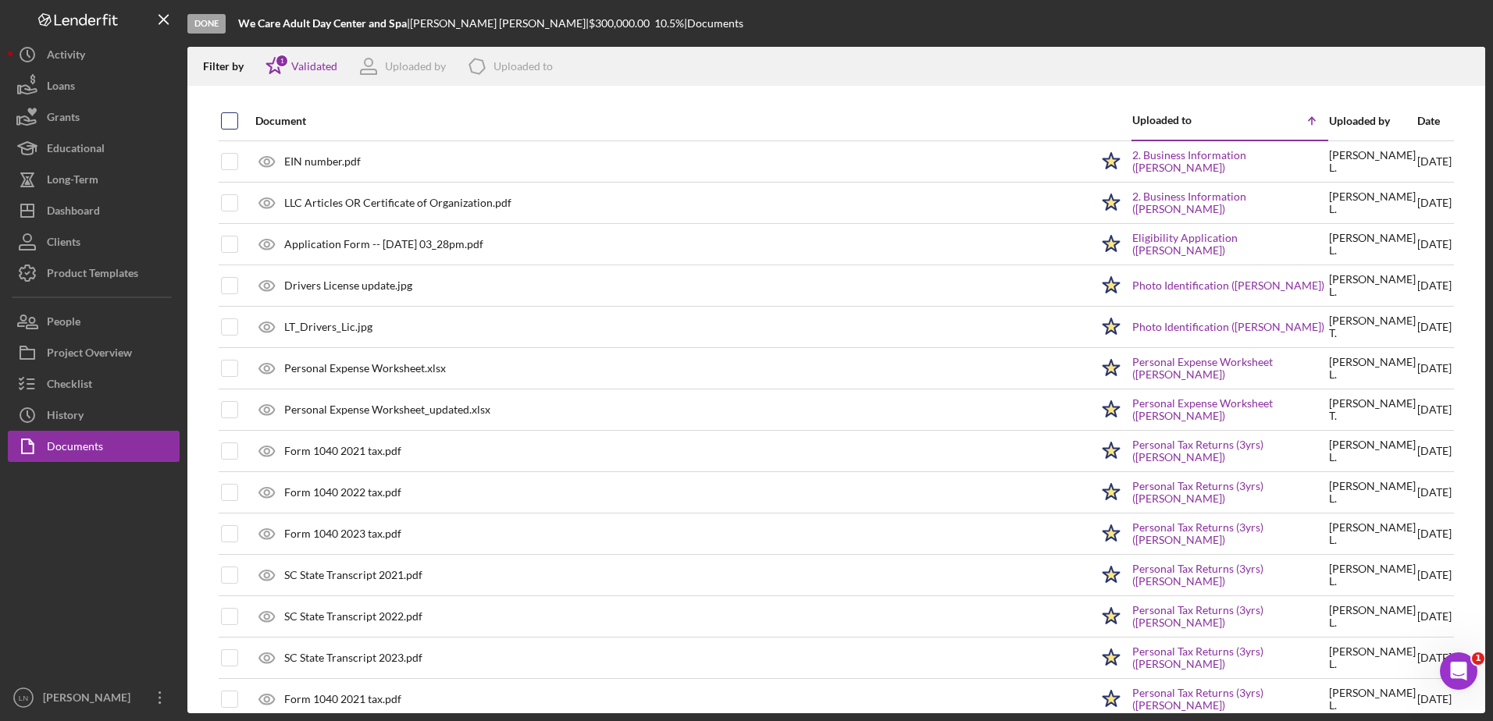
checkbox input "true"
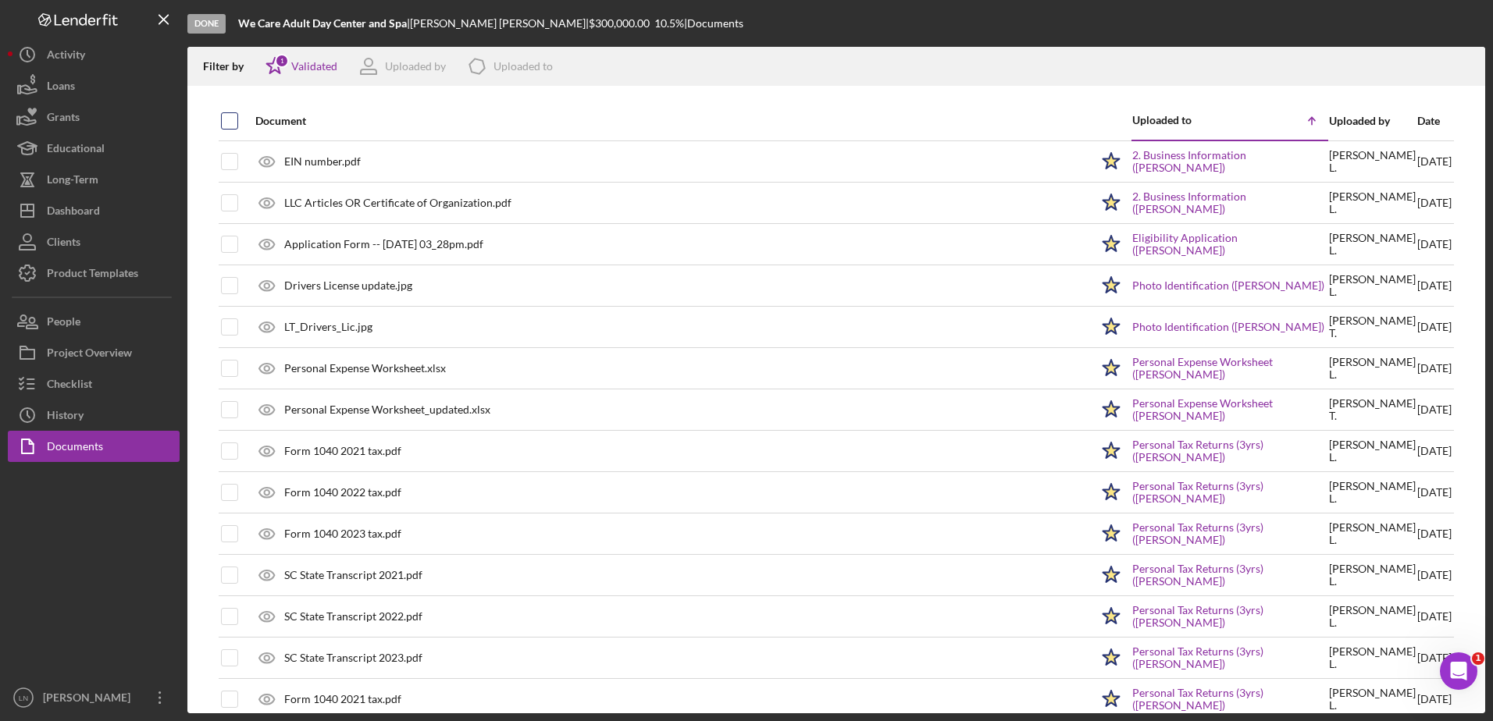
checkbox input "true"
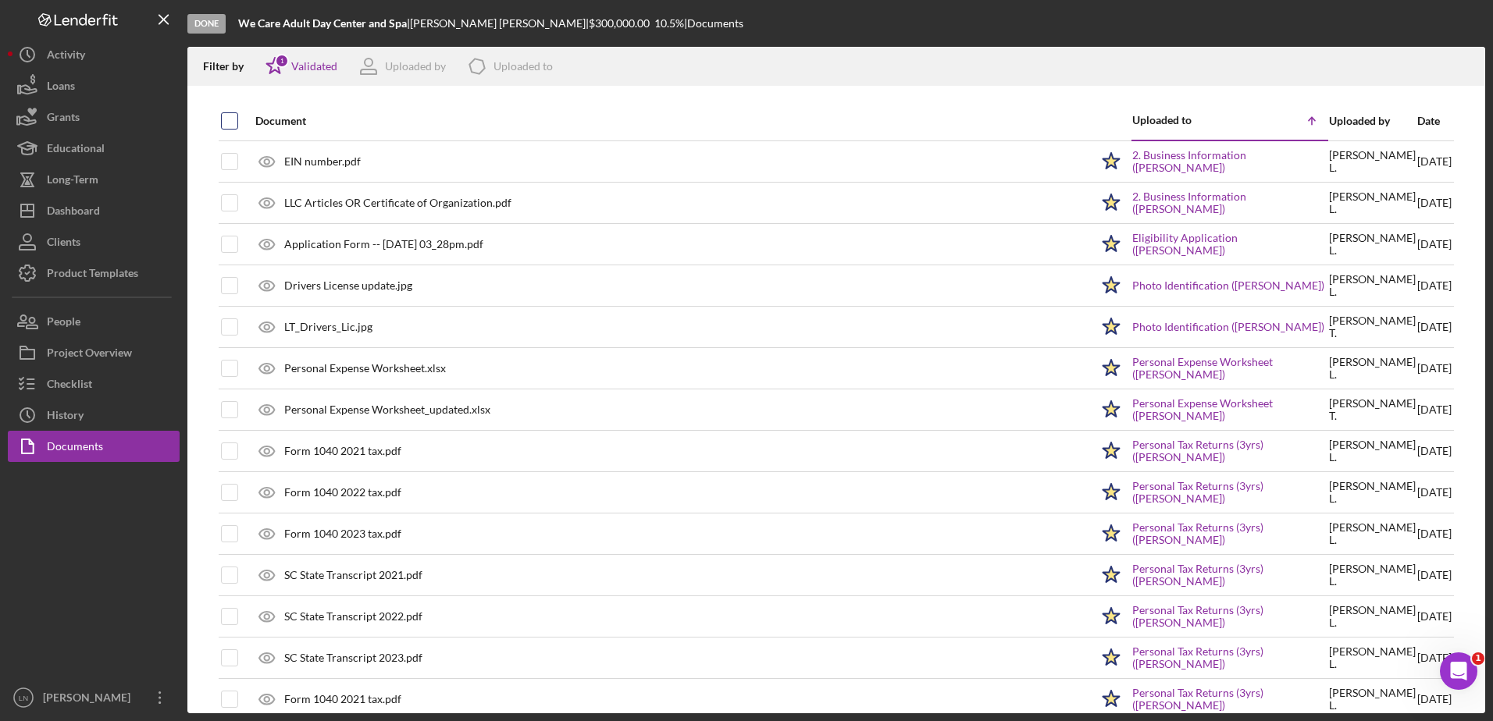
checkbox input "true"
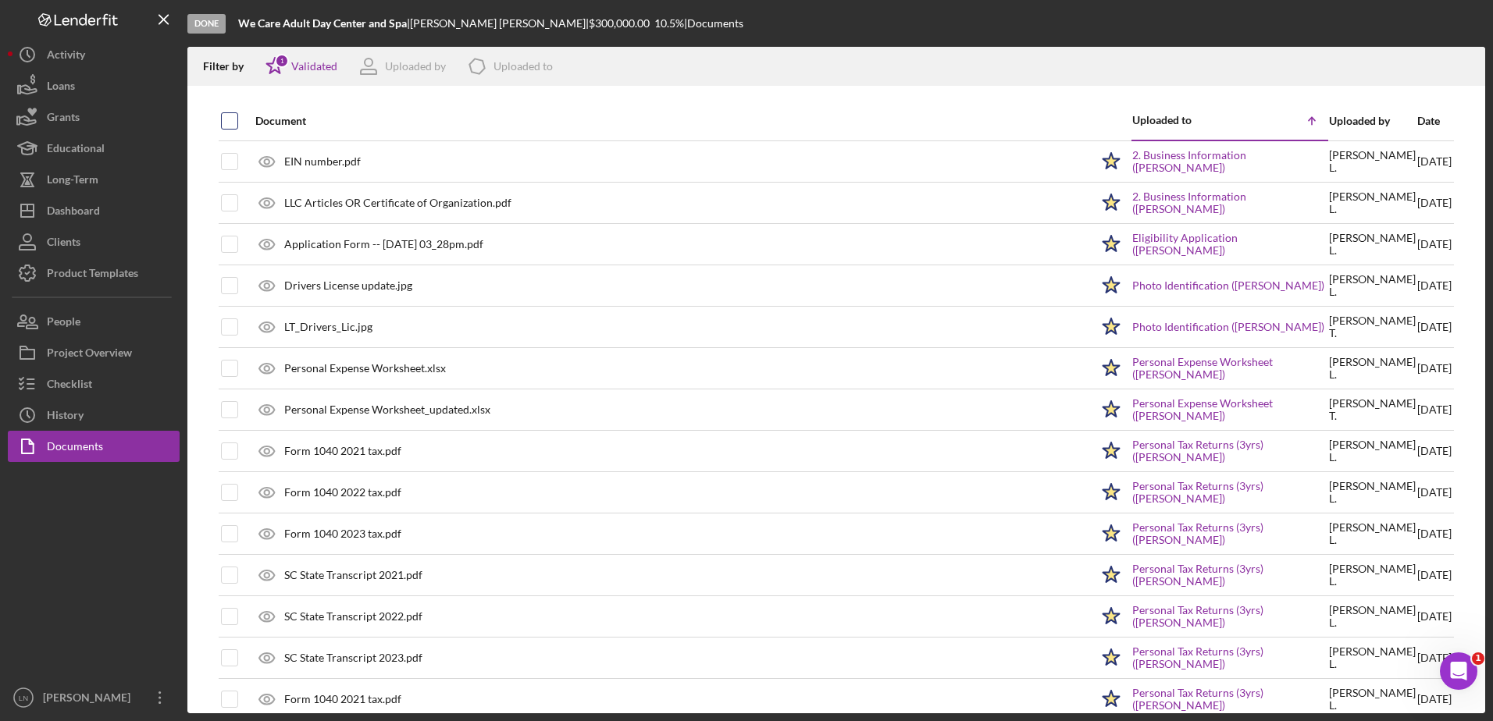
checkbox input "true"
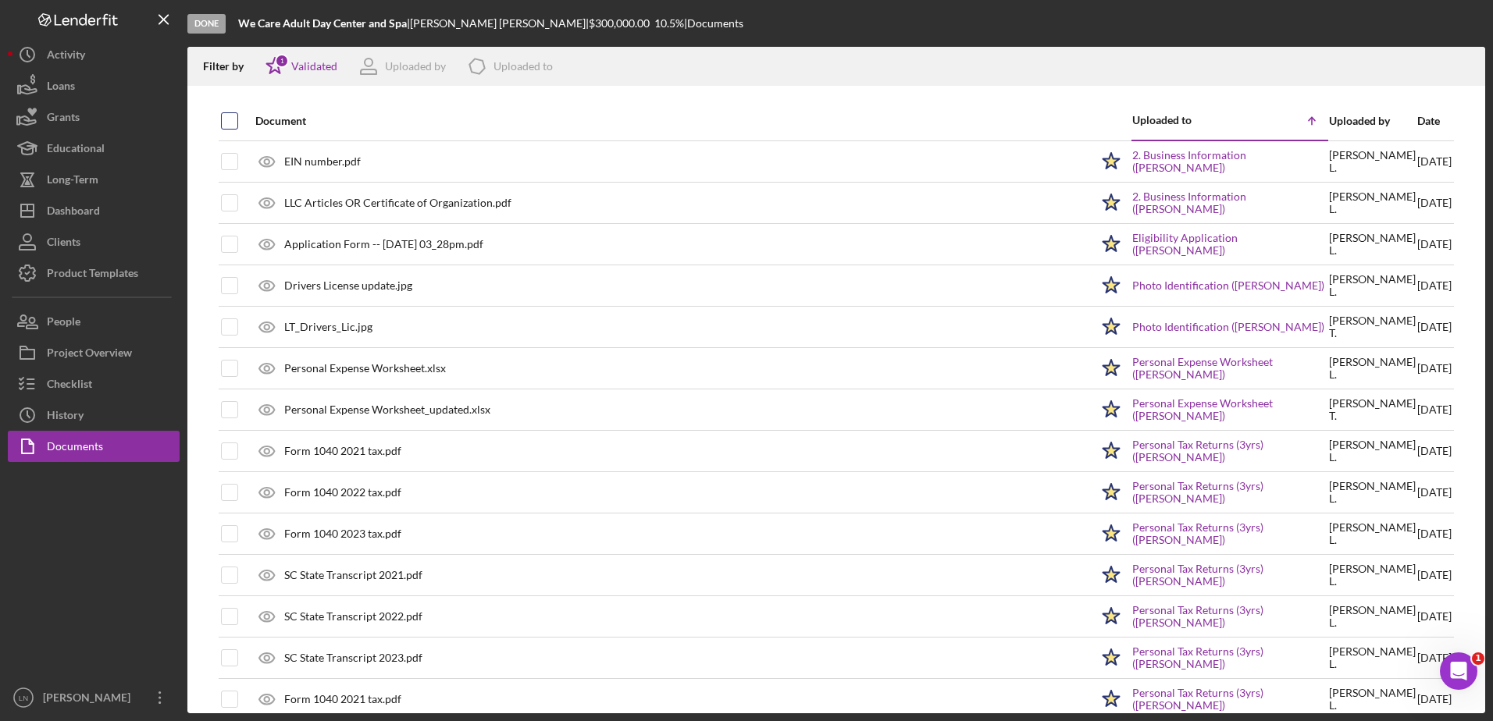
checkbox input "true"
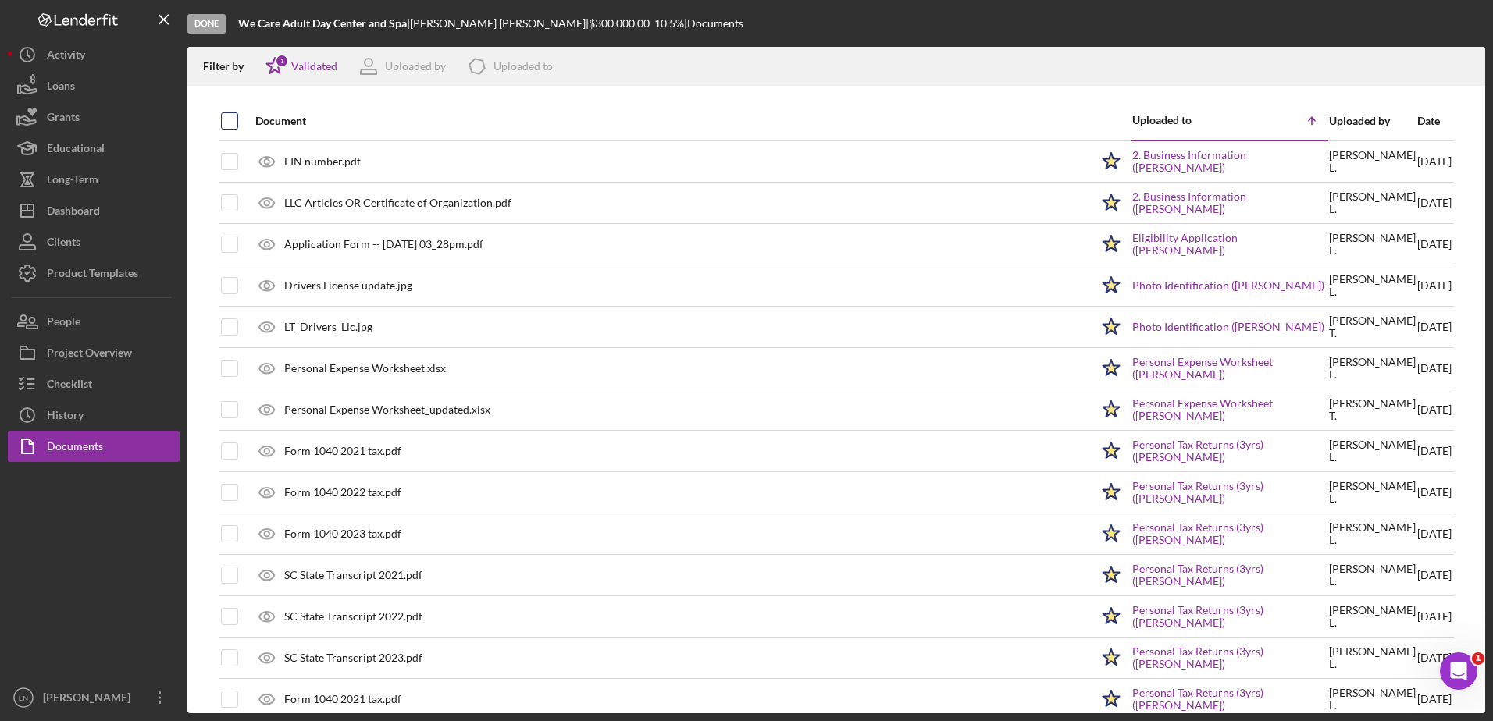
checkbox input "true"
click at [1467, 62] on icon "Icon/Download" at bounding box center [1465, 66] width 35 height 35
